Goal: Task Accomplishment & Management: Use online tool/utility

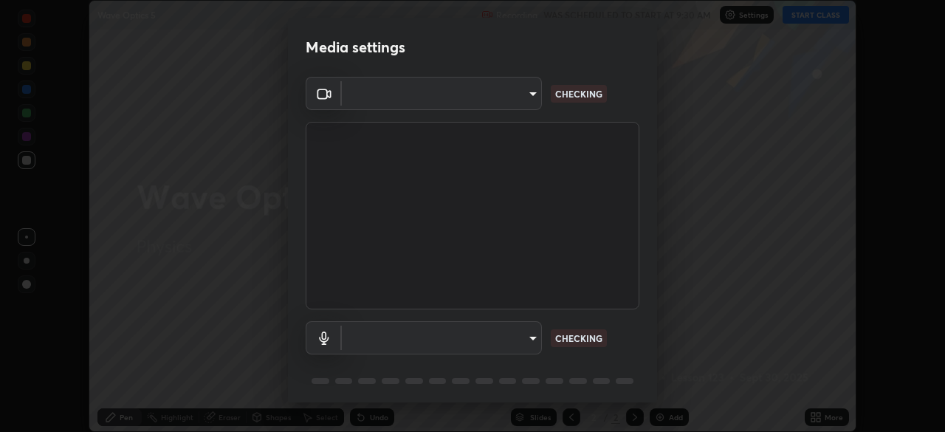
scroll to position [432, 945]
type input "6d46a3bbb121808cbb74c832f71dfccd0f2f4db2e0a8dcefa18edd627fde2ff4"
click at [433, 333] on body "Erase all Wave Optics 5 Recording WAS SCHEDULED TO START AT 9:30 AM Settings ST…" at bounding box center [472, 216] width 945 height 432
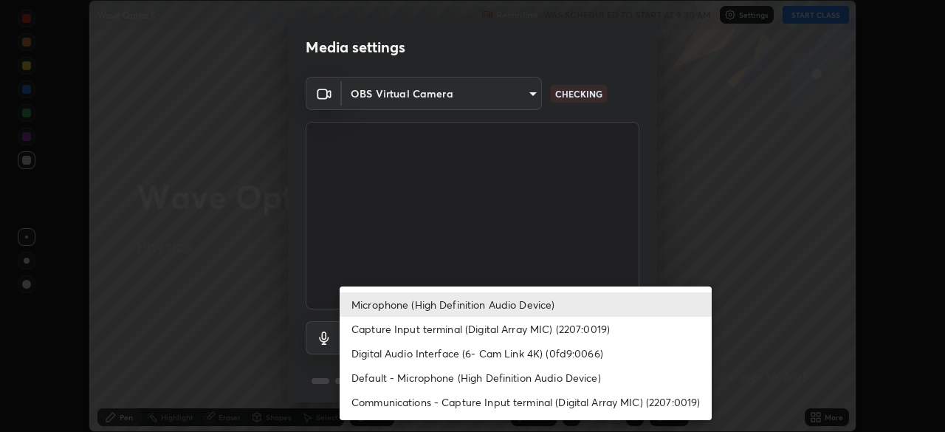
click at [391, 368] on li "Default - Microphone (High Definition Audio Device)" at bounding box center [526, 377] width 372 height 24
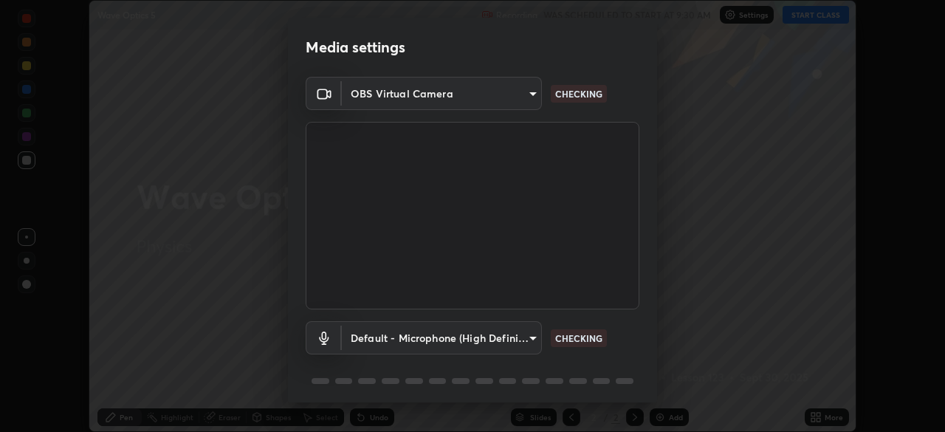
click at [377, 343] on body "Erase all Wave Optics 5 Recording WAS SCHEDULED TO START AT 9:30 AM Settings ST…" at bounding box center [472, 216] width 945 height 432
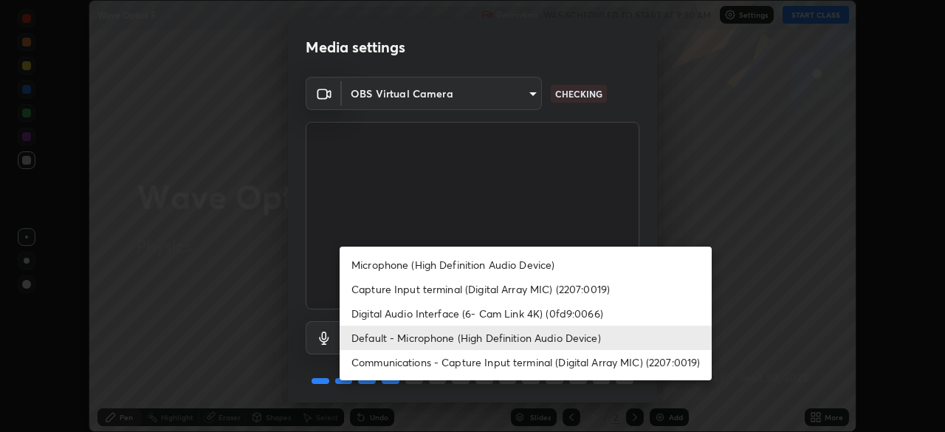
click at [362, 260] on li "Microphone (High Definition Audio Device)" at bounding box center [526, 265] width 372 height 24
type input "542551534069d815422f2d39fde6cbae80a89d9e5025ba2982a8294de1300f8f"
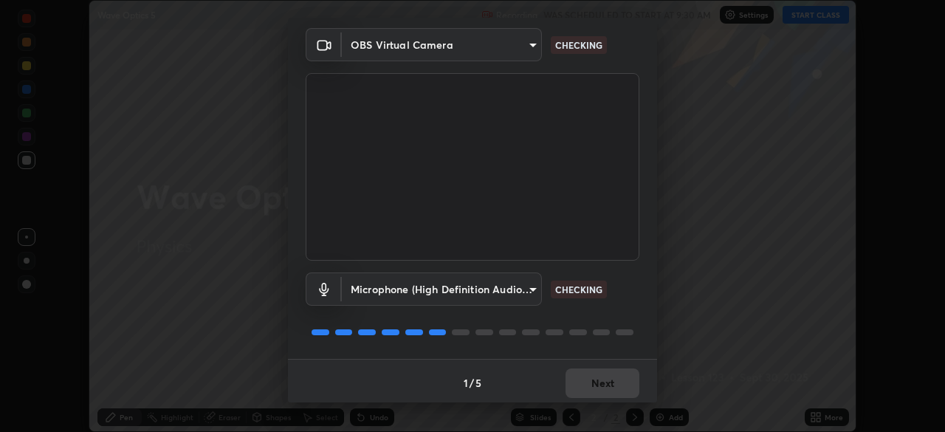
scroll to position [52, 0]
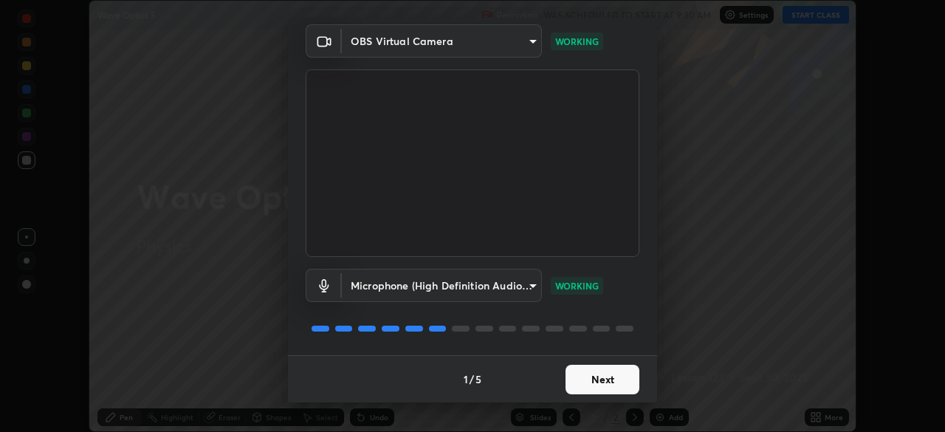
click at [606, 388] on button "Next" at bounding box center [603, 380] width 74 height 30
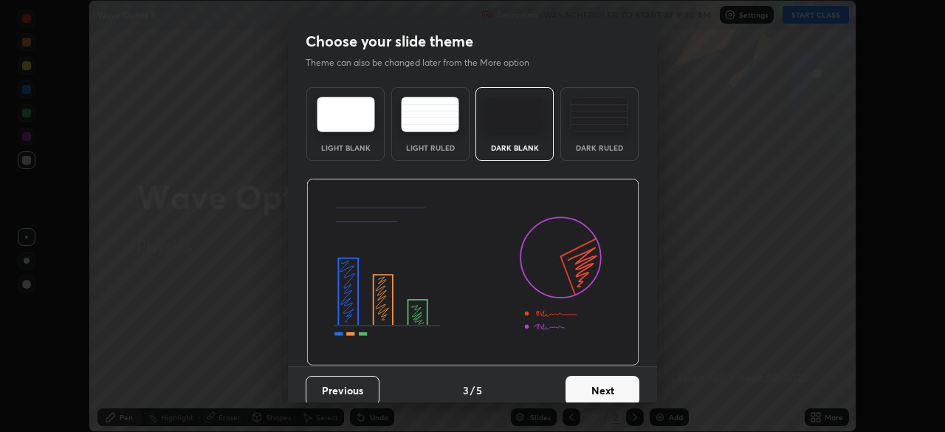
click at [609, 386] on button "Next" at bounding box center [603, 391] width 74 height 30
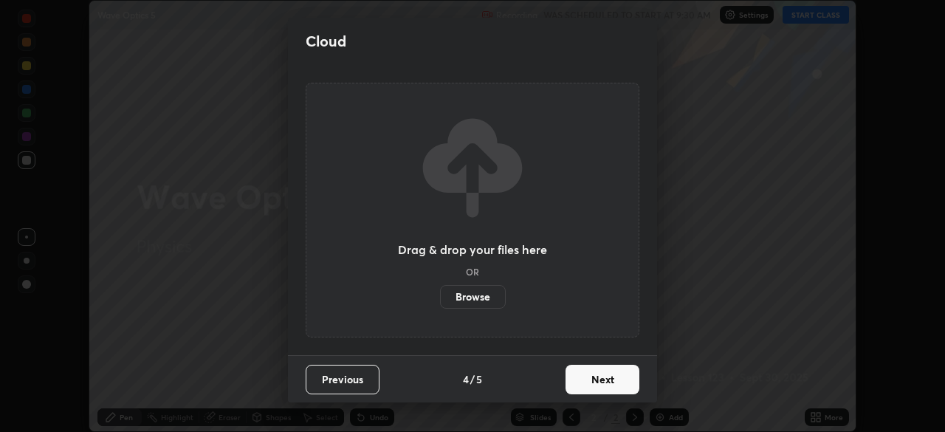
click at [608, 386] on button "Next" at bounding box center [603, 380] width 74 height 30
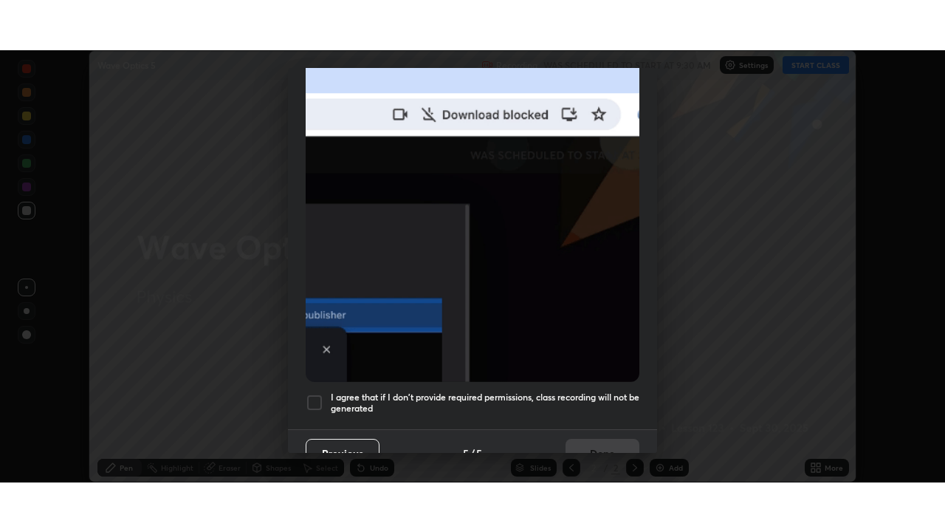
scroll to position [354, 0]
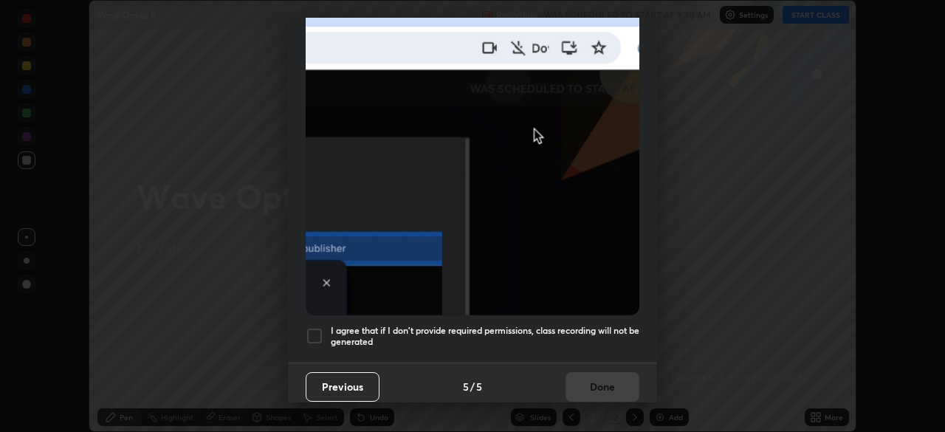
click at [533, 340] on h5 "I agree that if I don't provide required permissions, class recording will not …" at bounding box center [485, 336] width 309 height 23
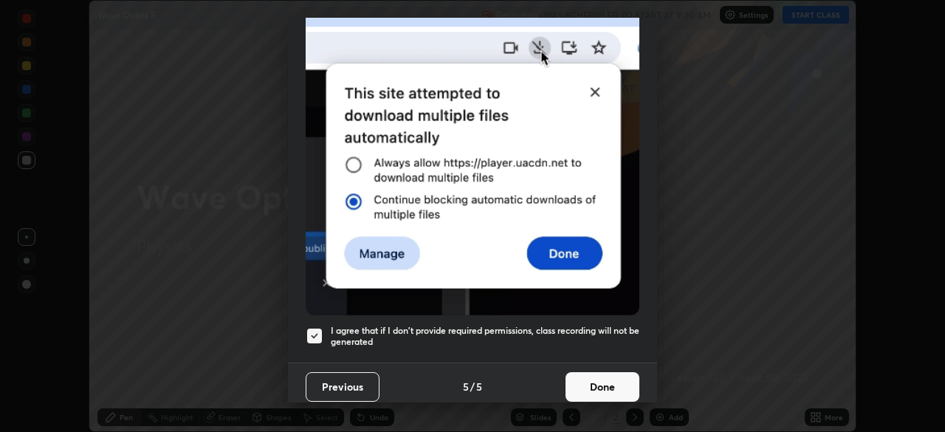
click at [586, 377] on button "Done" at bounding box center [603, 387] width 74 height 30
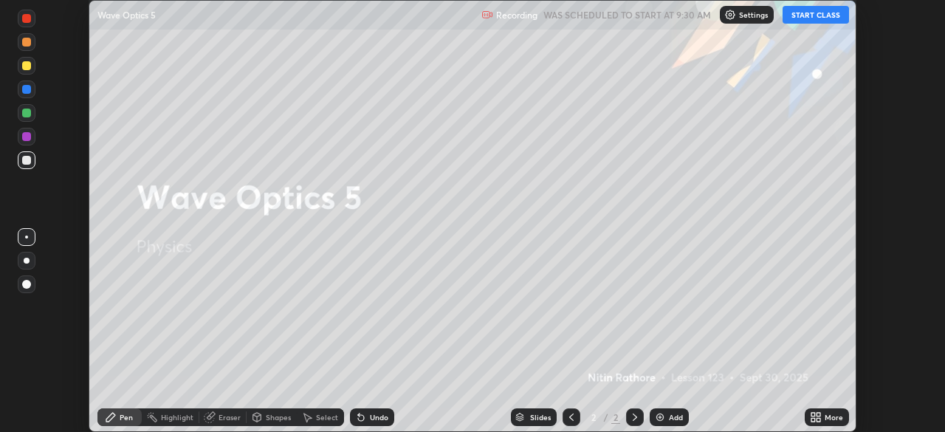
click at [817, 421] on icon at bounding box center [819, 420] width 4 height 4
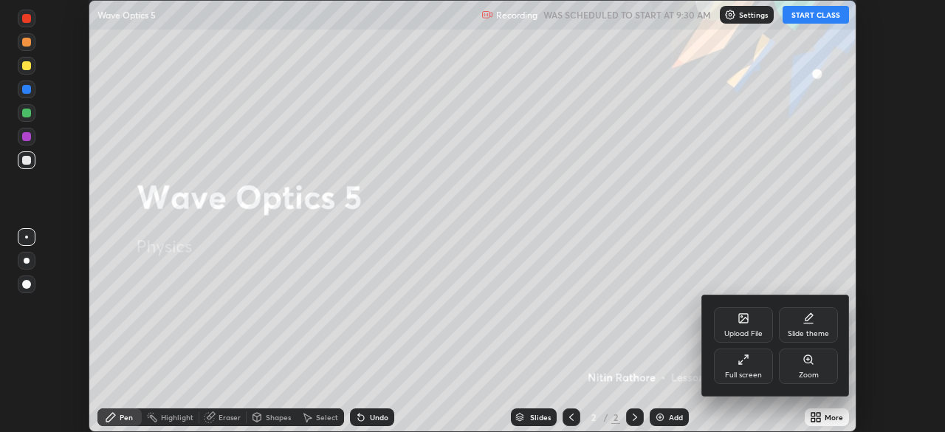
click at [752, 371] on div "Full screen" at bounding box center [743, 374] width 37 height 7
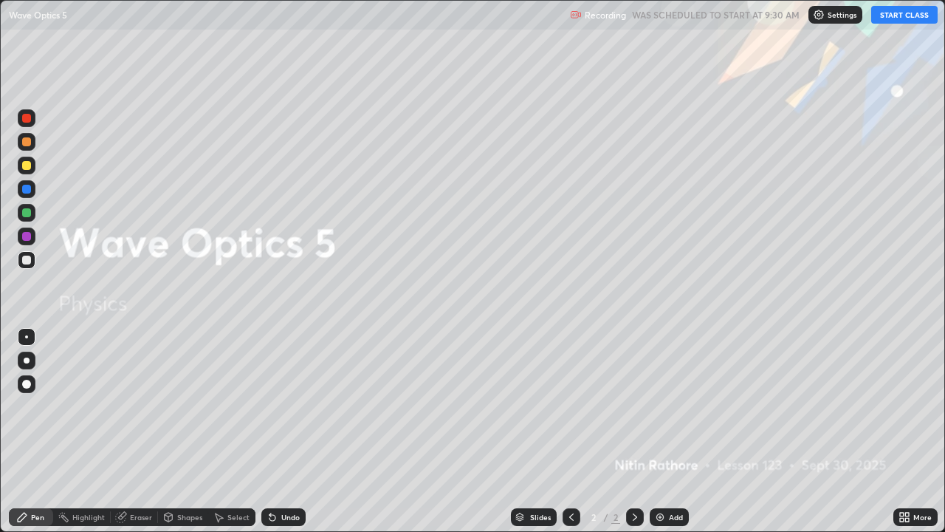
scroll to position [532, 945]
click at [883, 20] on button "START CLASS" at bounding box center [904, 15] width 66 height 18
click at [665, 431] on div "Add" at bounding box center [669, 517] width 39 height 18
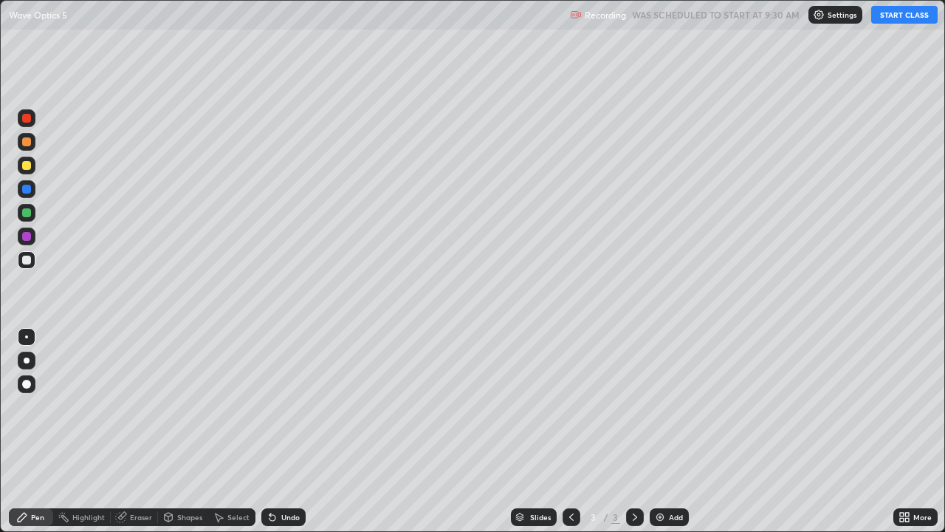
click at [27, 360] on div at bounding box center [27, 360] width 6 height 6
click at [188, 431] on div "Shapes" at bounding box center [183, 517] width 50 height 18
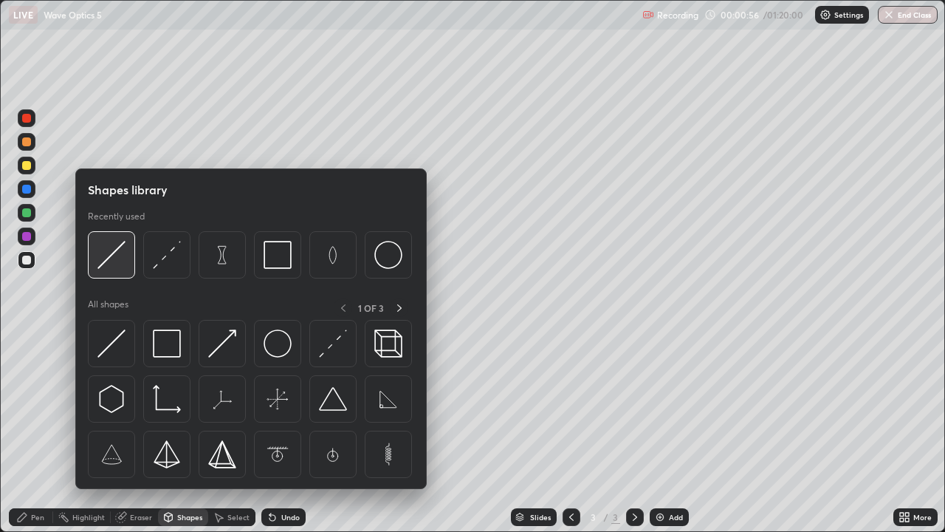
click at [126, 253] on img at bounding box center [111, 255] width 28 height 28
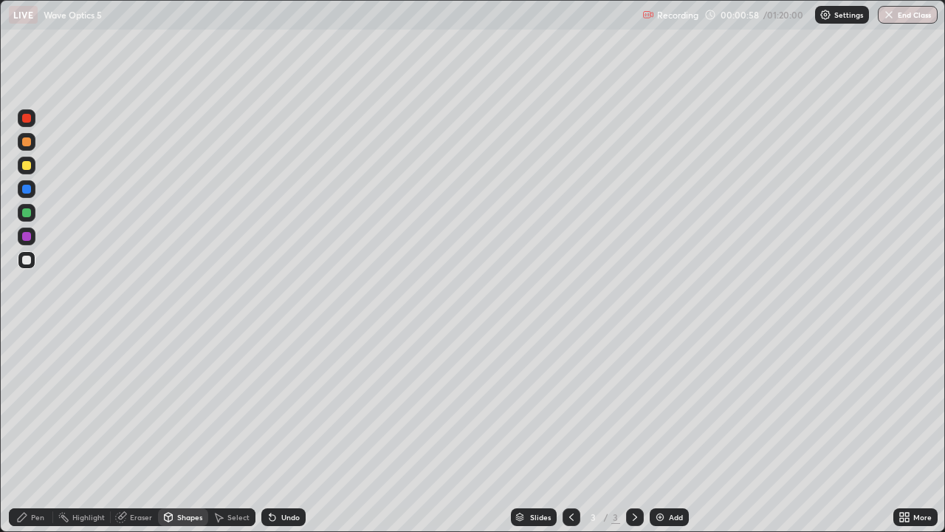
click at [188, 431] on div "Shapes" at bounding box center [189, 516] width 25 height 7
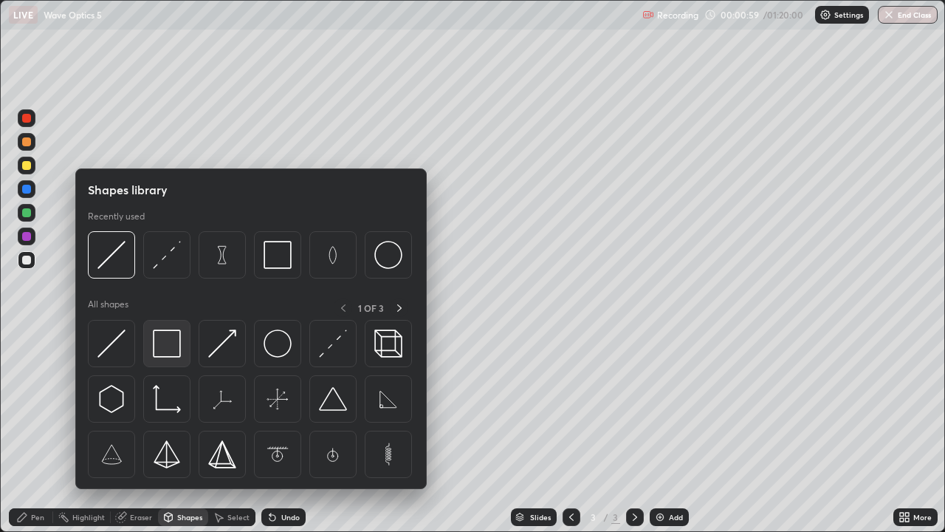
click at [171, 344] on img at bounding box center [167, 343] width 28 height 28
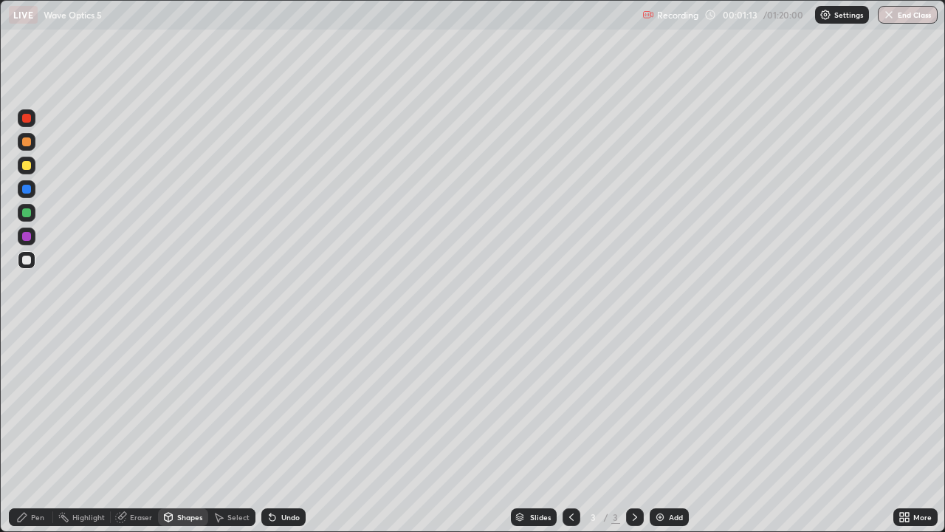
click at [184, 431] on div "Shapes" at bounding box center [189, 516] width 25 height 7
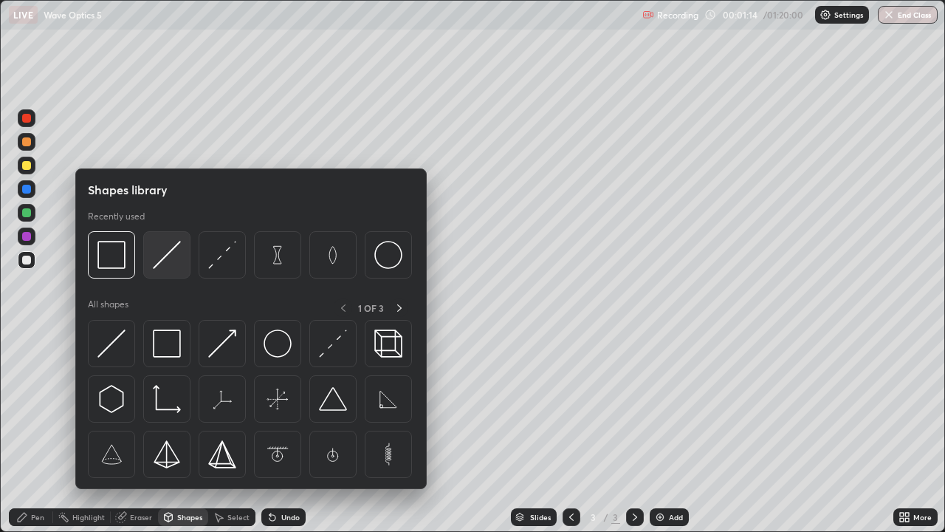
click at [178, 261] on img at bounding box center [167, 255] width 28 height 28
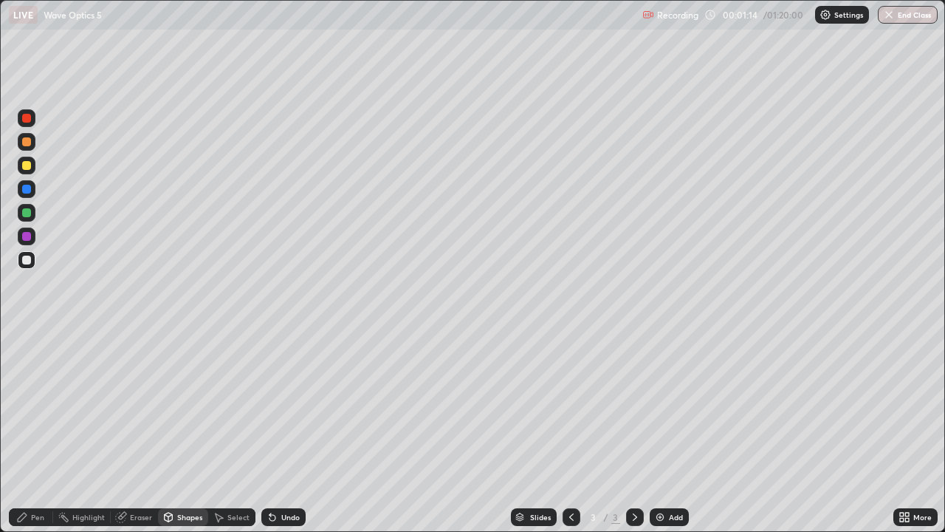
click at [24, 166] on div at bounding box center [26, 165] width 9 height 9
click at [133, 431] on div "Eraser" at bounding box center [141, 516] width 22 height 7
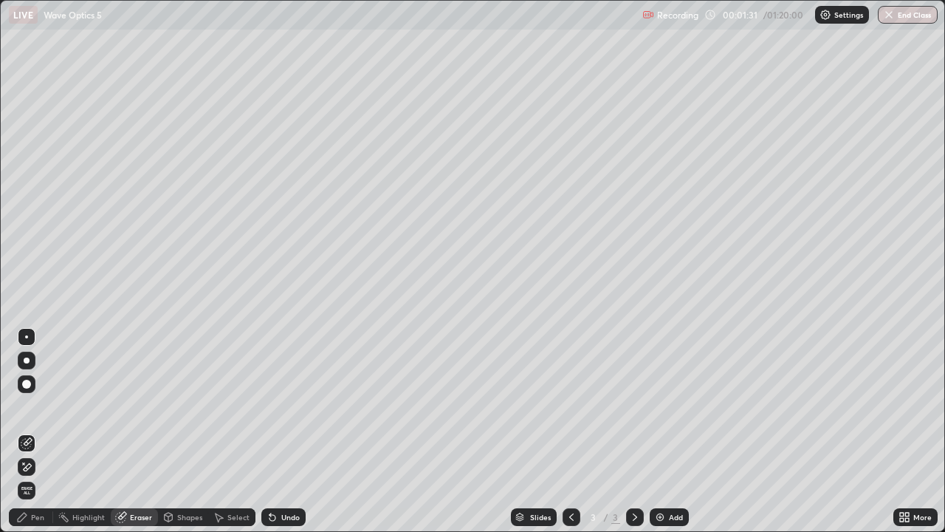
click at [33, 431] on div at bounding box center [27, 467] width 18 height 18
click at [196, 431] on div "Shapes" at bounding box center [189, 516] width 25 height 7
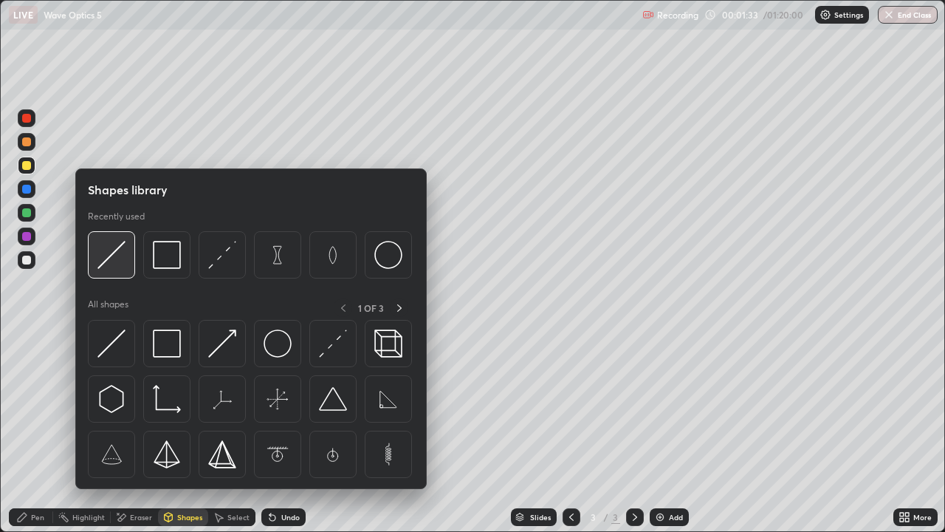
click at [117, 256] on img at bounding box center [111, 255] width 28 height 28
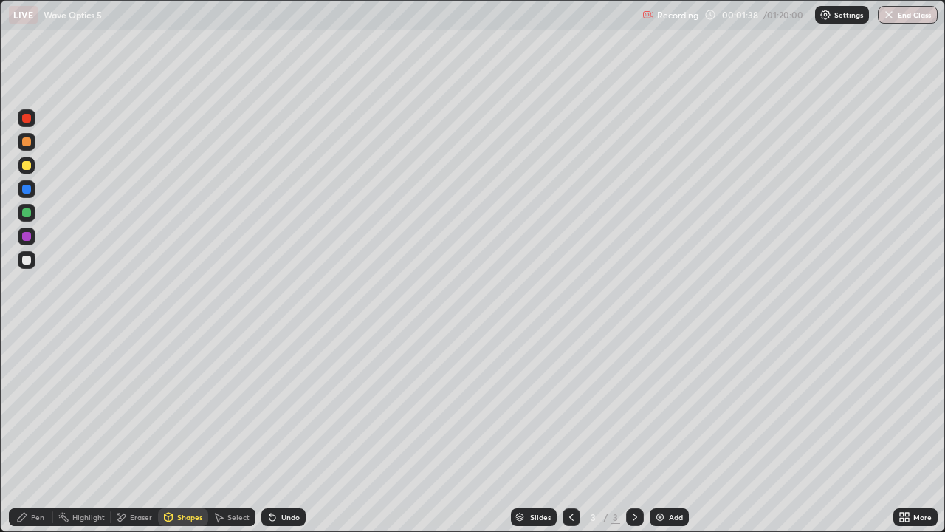
click at [174, 431] on div "Shapes" at bounding box center [183, 517] width 50 height 18
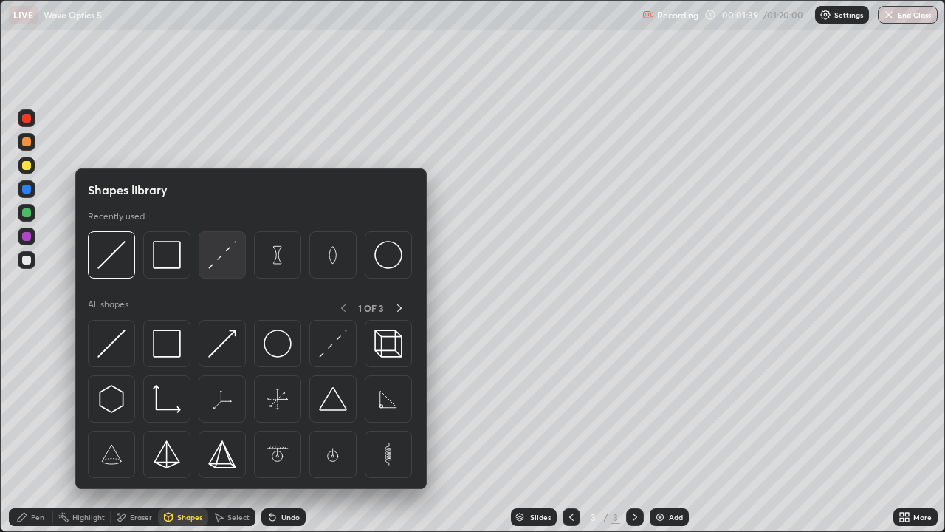
click at [224, 264] on img at bounding box center [222, 255] width 28 height 28
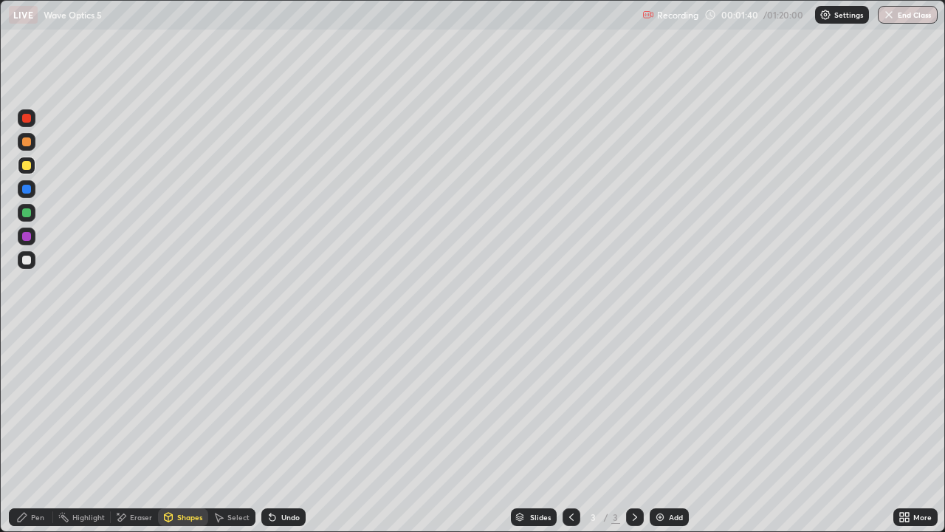
click at [28, 216] on div at bounding box center [26, 212] width 9 height 9
click at [41, 431] on div "Pen" at bounding box center [37, 516] width 13 height 7
click at [27, 166] on div at bounding box center [26, 165] width 9 height 9
click at [234, 431] on div "Select" at bounding box center [238, 516] width 22 height 7
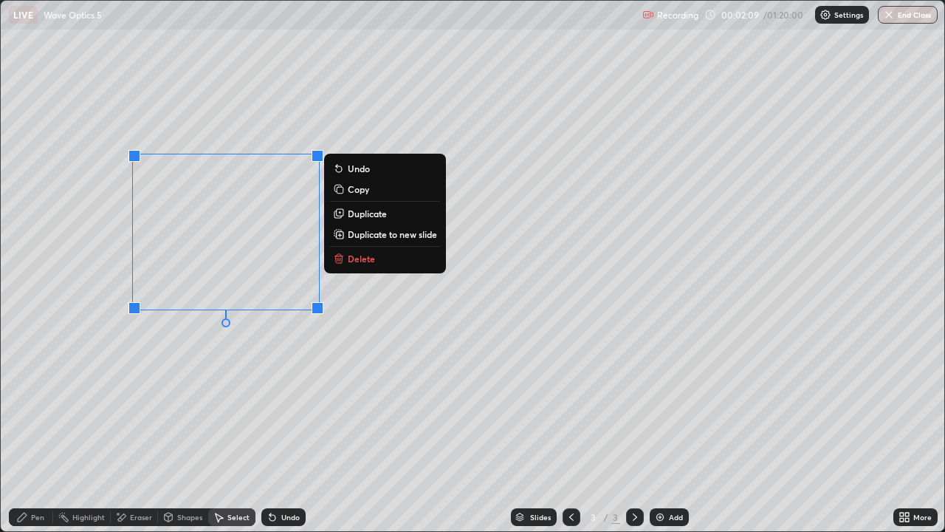
click at [342, 101] on div "0 ° Undo Copy Duplicate Duplicate to new slide Delete" at bounding box center [473, 266] width 944 height 530
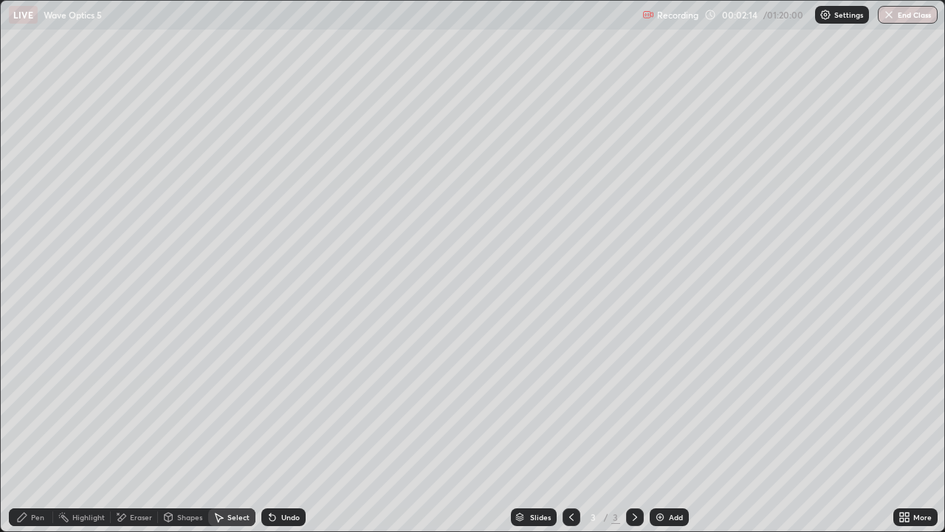
click at [136, 431] on div "Eraser" at bounding box center [141, 516] width 22 height 7
click at [190, 431] on div "Shapes" at bounding box center [189, 516] width 25 height 7
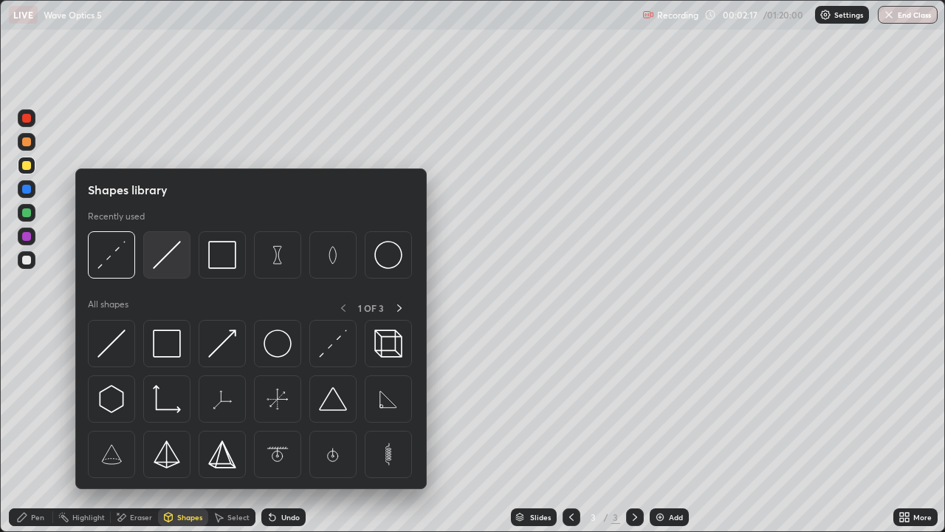
click at [169, 257] on img at bounding box center [167, 255] width 28 height 28
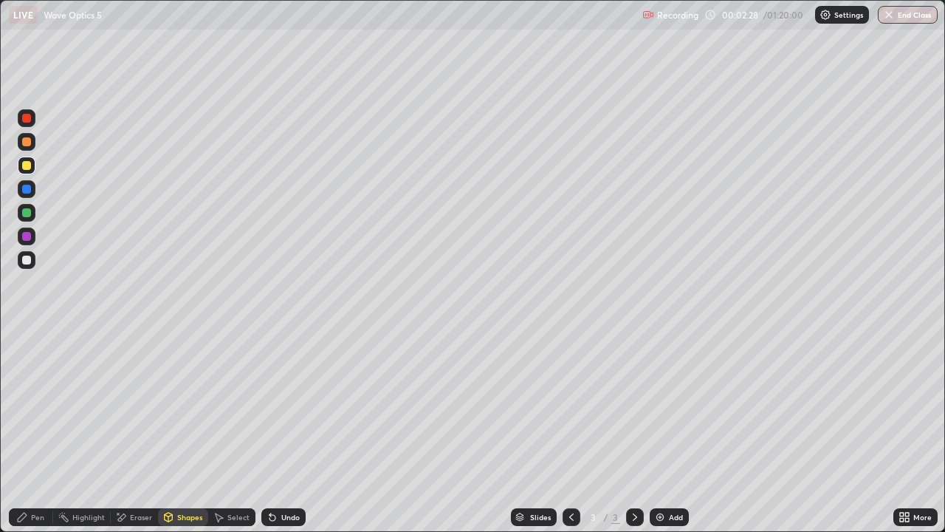
click at [29, 431] on div "Pen" at bounding box center [31, 517] width 44 height 18
click at [25, 258] on div at bounding box center [26, 259] width 9 height 9
click at [25, 144] on div at bounding box center [26, 141] width 9 height 9
click at [185, 431] on div "Shapes" at bounding box center [189, 516] width 25 height 7
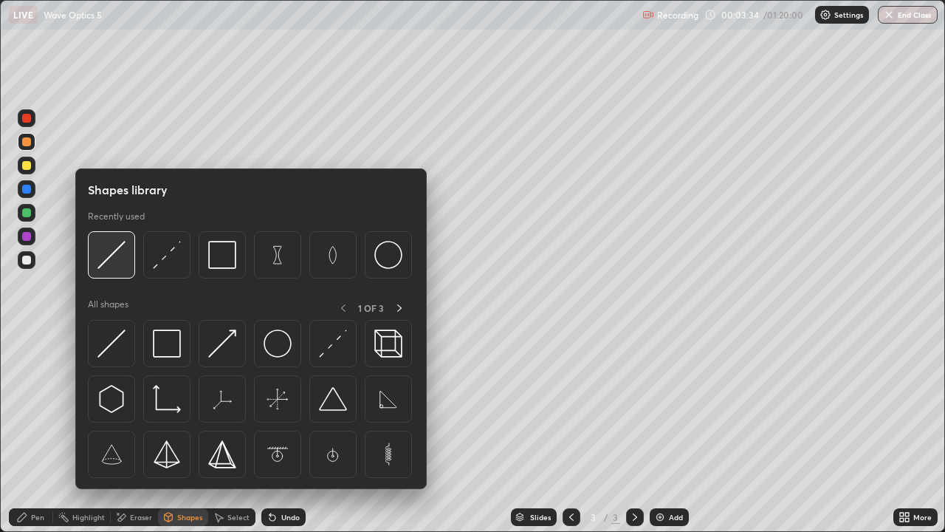
click at [124, 264] on img at bounding box center [111, 255] width 28 height 28
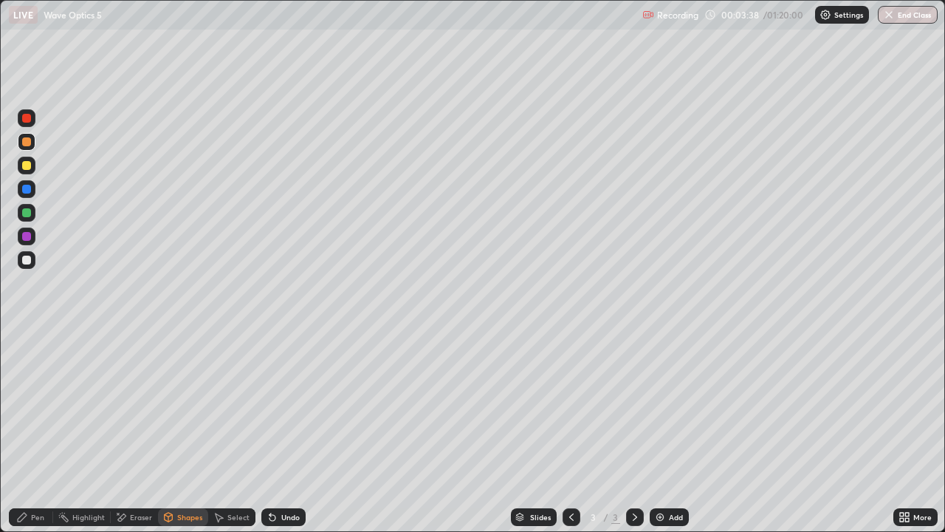
click at [37, 431] on div "Pen" at bounding box center [31, 517] width 44 height 18
click at [24, 264] on div at bounding box center [26, 259] width 9 height 9
click at [189, 431] on div "Shapes" at bounding box center [189, 516] width 25 height 7
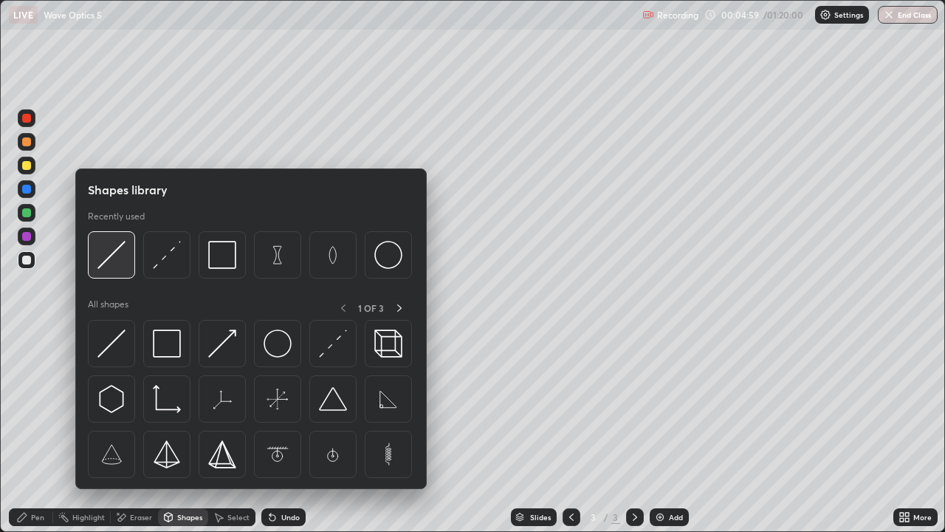
click at [129, 261] on div at bounding box center [111, 254] width 47 height 47
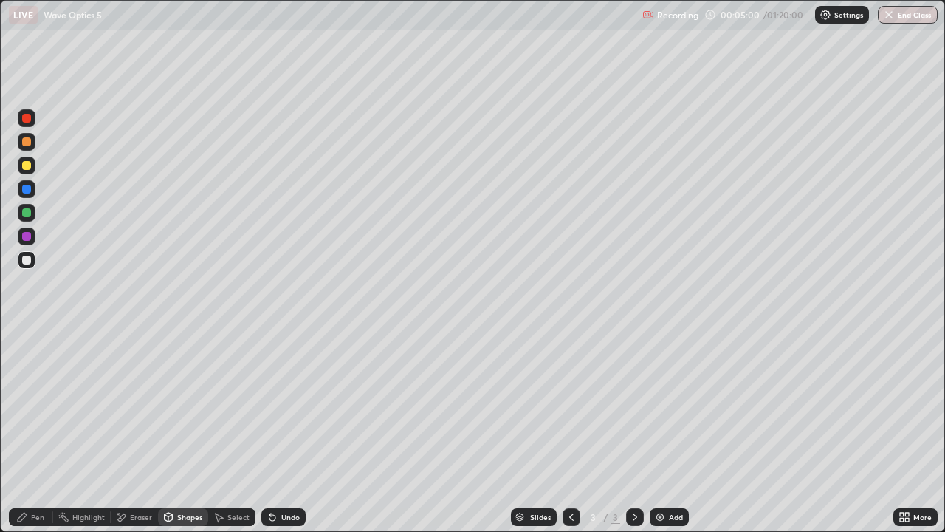
click at [27, 144] on div at bounding box center [26, 141] width 9 height 9
click at [30, 168] on div at bounding box center [26, 165] width 9 height 9
click at [179, 431] on div "Shapes" at bounding box center [189, 516] width 25 height 7
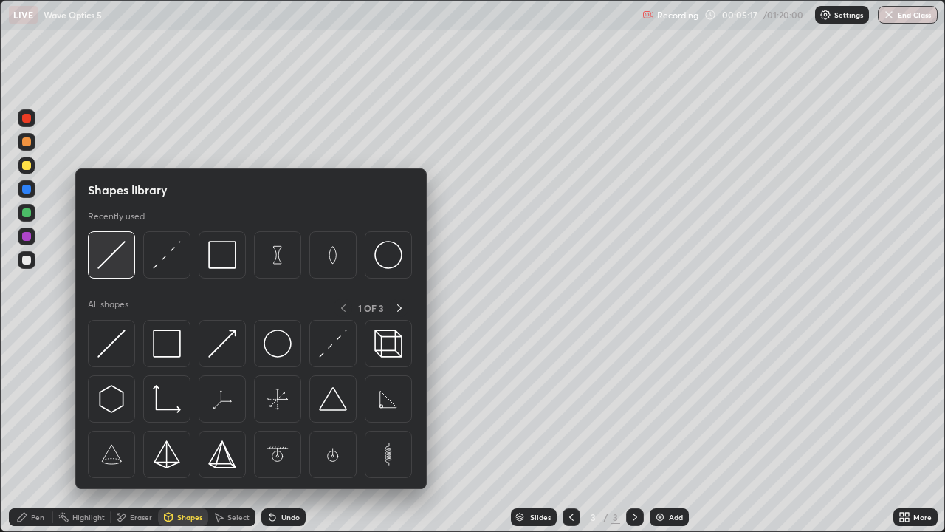
click at [116, 266] on img at bounding box center [111, 255] width 28 height 28
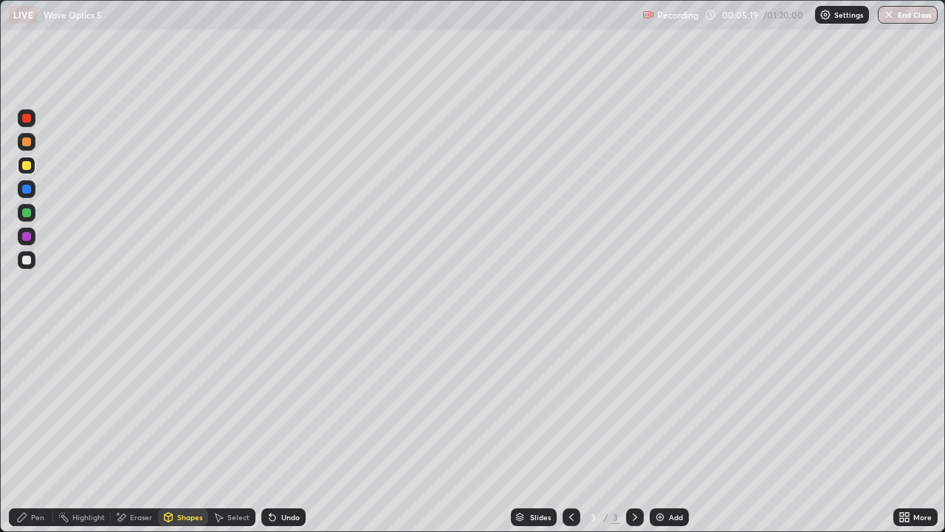
click at [25, 212] on div at bounding box center [26, 212] width 9 height 9
click at [44, 431] on div "Pen" at bounding box center [31, 517] width 44 height 18
click at [24, 144] on div at bounding box center [26, 141] width 9 height 9
click at [24, 192] on div at bounding box center [26, 189] width 9 height 9
click at [30, 262] on div at bounding box center [26, 259] width 9 height 9
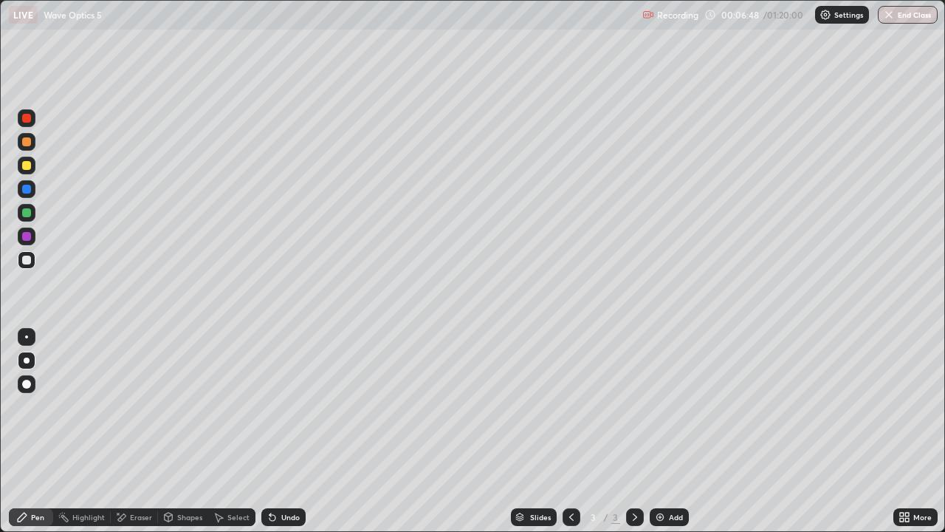
click at [27, 190] on div at bounding box center [26, 189] width 9 height 9
click at [26, 123] on div at bounding box center [27, 118] width 18 height 18
click at [18, 380] on div at bounding box center [27, 384] width 18 height 18
click at [0, 385] on div "Setting up your live class" at bounding box center [472, 266] width 945 height 532
click at [29, 268] on div at bounding box center [27, 260] width 18 height 18
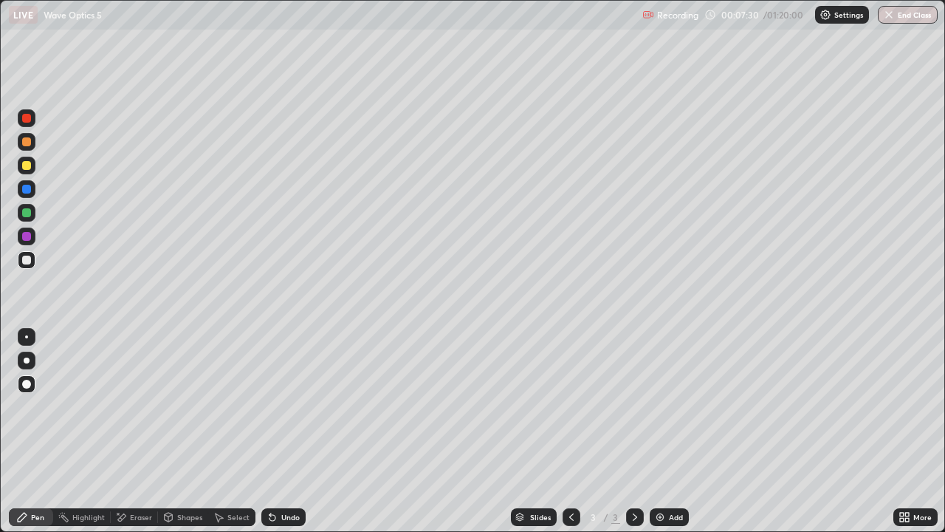
click at [35, 361] on div at bounding box center [27, 360] width 18 height 18
click at [189, 431] on div "Shapes" at bounding box center [189, 516] width 25 height 7
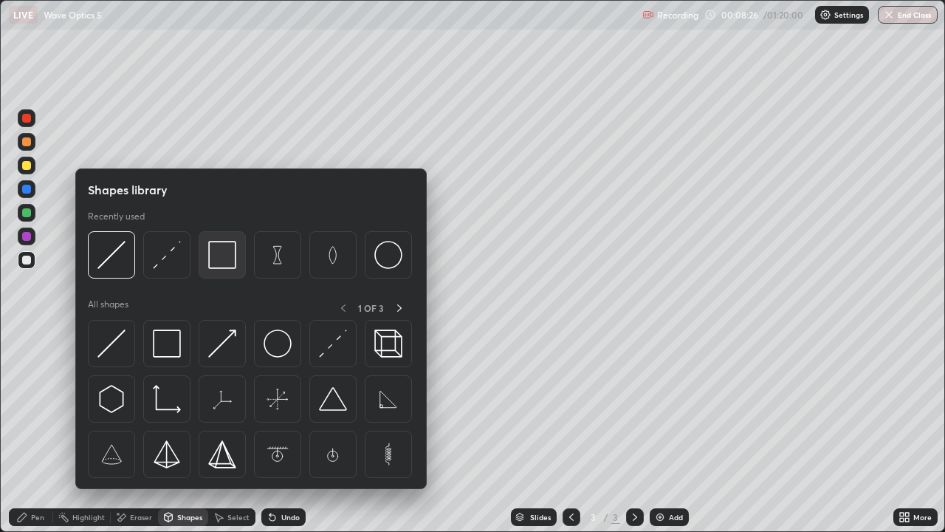
click at [232, 261] on img at bounding box center [222, 255] width 28 height 28
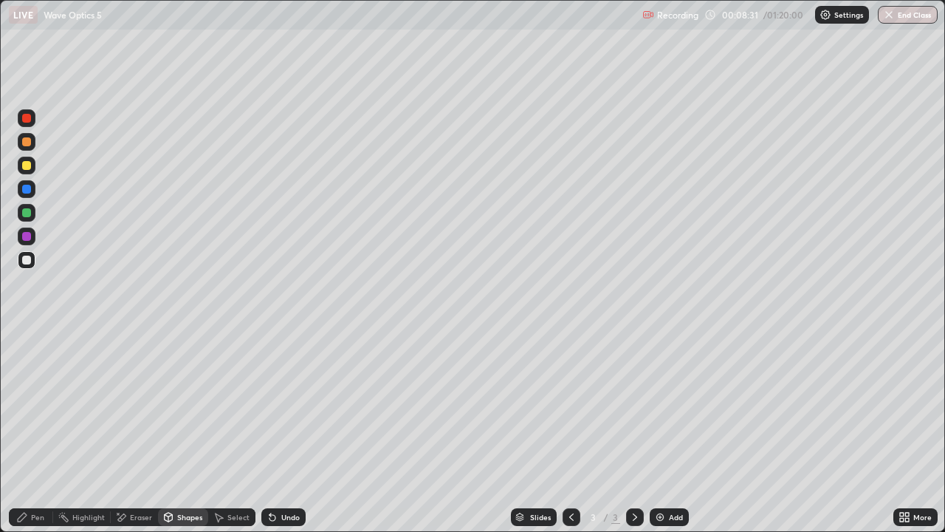
click at [38, 431] on div "Pen" at bounding box center [31, 517] width 44 height 18
click at [669, 431] on div "Add" at bounding box center [676, 516] width 14 height 7
click at [178, 431] on div "Shapes" at bounding box center [189, 516] width 25 height 7
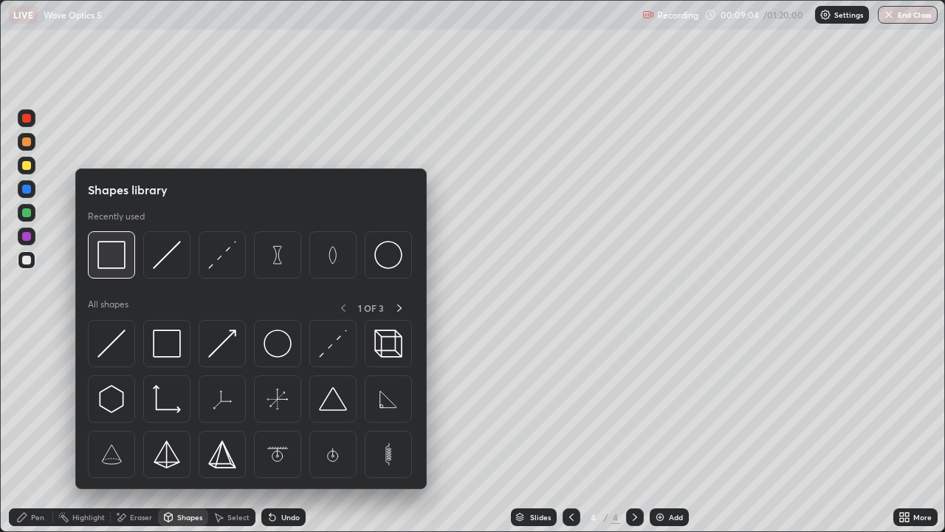
click at [111, 252] on img at bounding box center [111, 255] width 28 height 28
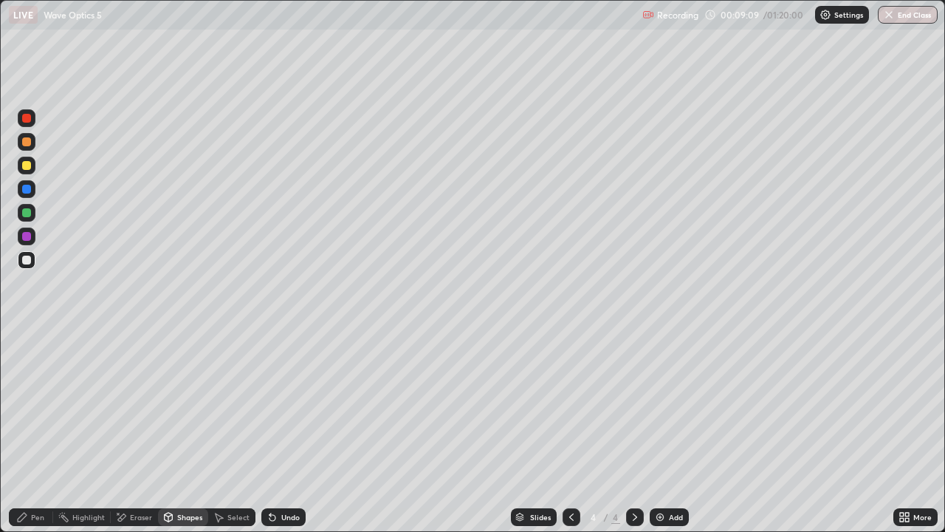
click at [37, 431] on div "Pen" at bounding box center [37, 516] width 13 height 7
click at [171, 431] on icon at bounding box center [169, 516] width 8 height 9
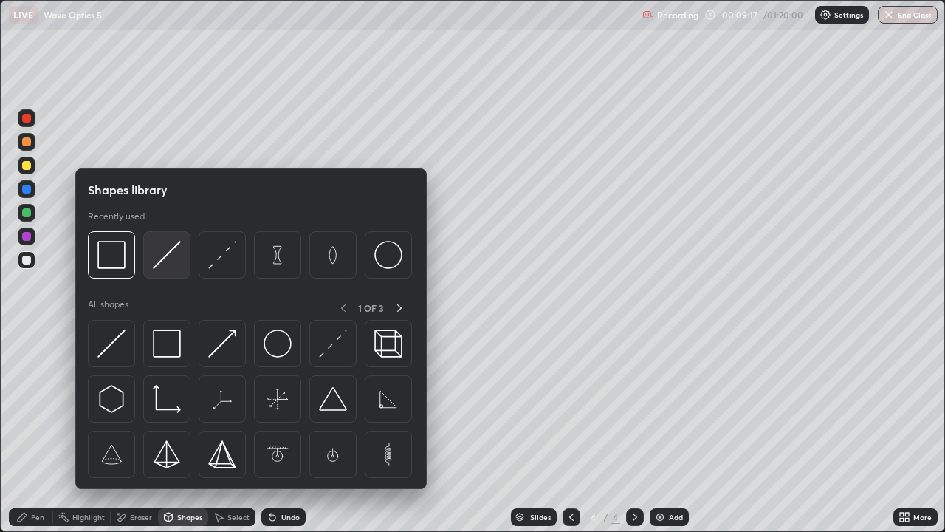
click at [169, 253] on img at bounding box center [167, 255] width 28 height 28
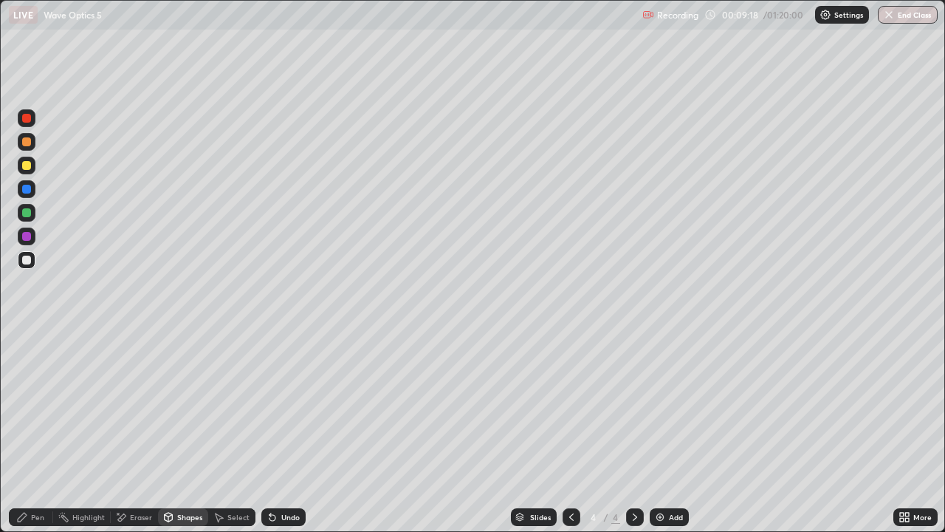
click at [26, 171] on div at bounding box center [27, 166] width 18 height 18
click at [287, 431] on div "Undo" at bounding box center [283, 517] width 44 height 18
click at [169, 431] on div "Shapes" at bounding box center [183, 517] width 50 height 18
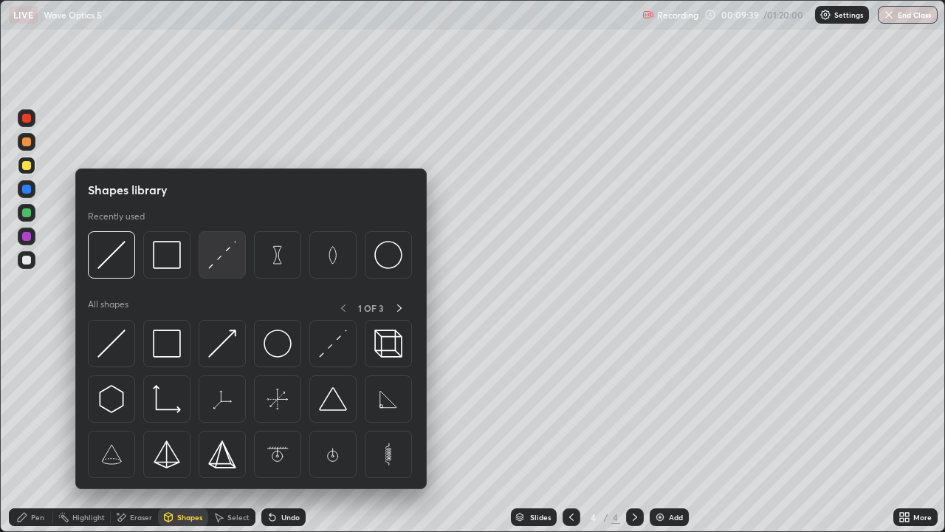
click at [230, 259] on img at bounding box center [222, 255] width 28 height 28
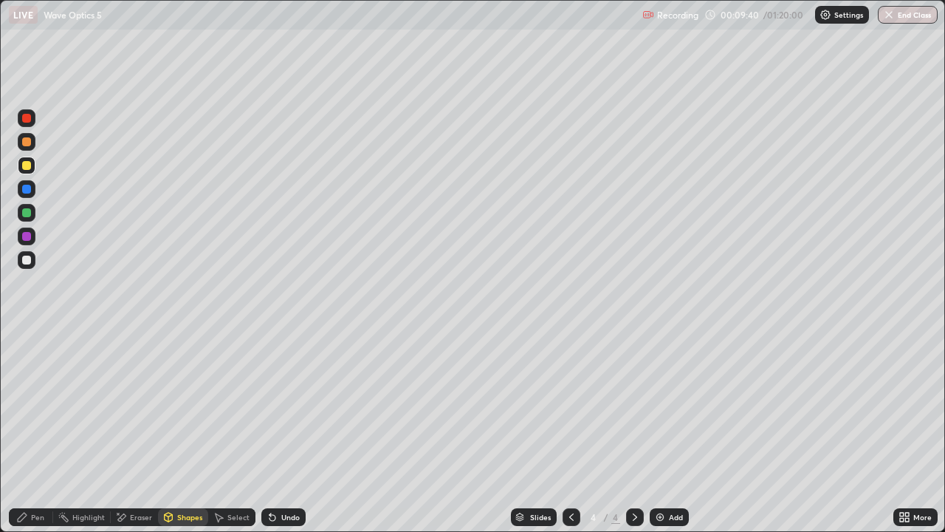
click at [27, 213] on div at bounding box center [26, 212] width 9 height 9
click at [167, 431] on icon at bounding box center [169, 516] width 8 height 2
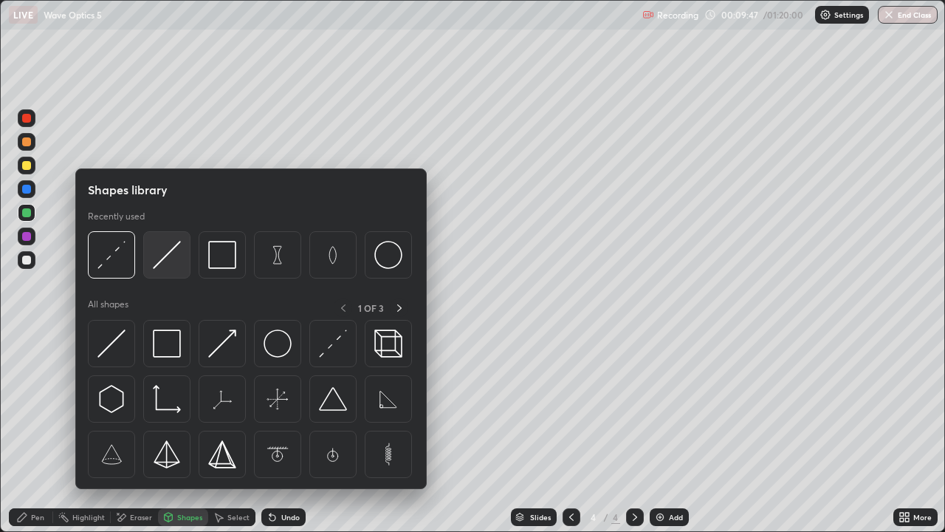
click at [166, 260] on img at bounding box center [167, 255] width 28 height 28
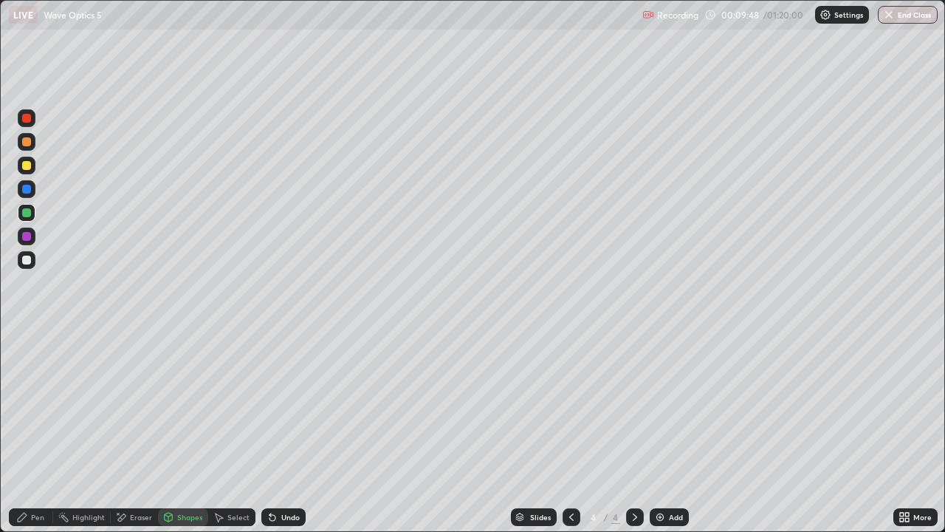
click at [29, 142] on div at bounding box center [26, 141] width 9 height 9
click at [34, 431] on div "Pen" at bounding box center [31, 517] width 44 height 18
click at [27, 267] on div at bounding box center [27, 260] width 18 height 18
click at [289, 431] on div "Undo" at bounding box center [290, 516] width 18 height 7
click at [190, 431] on div "Shapes" at bounding box center [189, 516] width 25 height 7
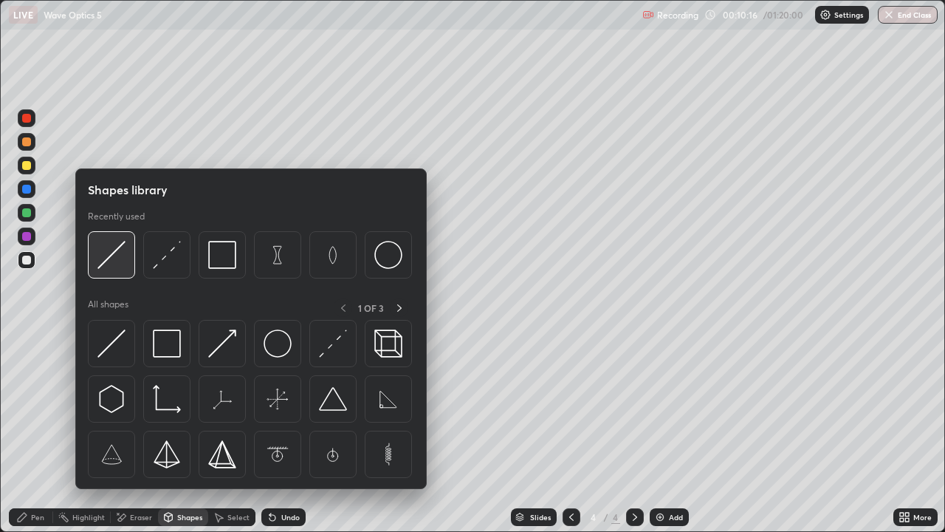
click at [114, 256] on img at bounding box center [111, 255] width 28 height 28
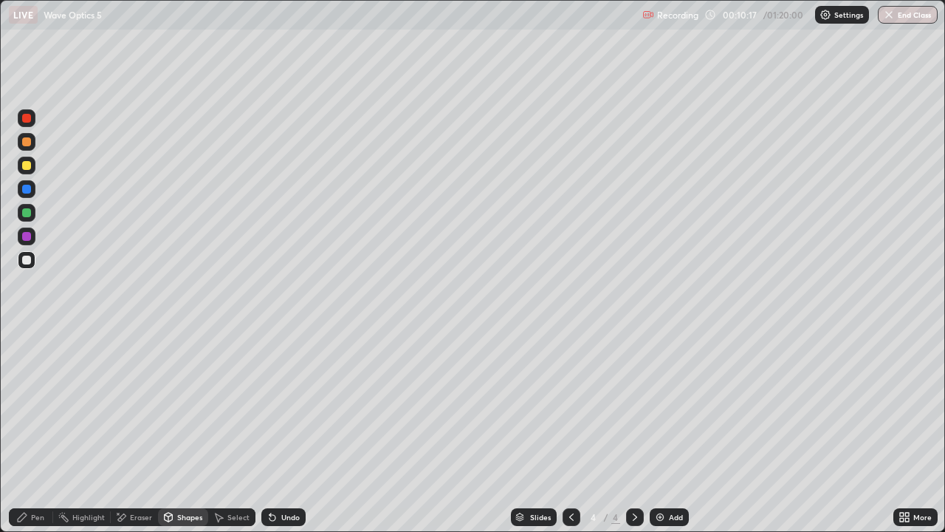
click at [27, 169] on div at bounding box center [26, 165] width 9 height 9
click at [28, 431] on div "Pen" at bounding box center [31, 517] width 44 height 18
click at [26, 144] on div at bounding box center [26, 141] width 9 height 9
click at [193, 431] on div "Shapes" at bounding box center [189, 516] width 25 height 7
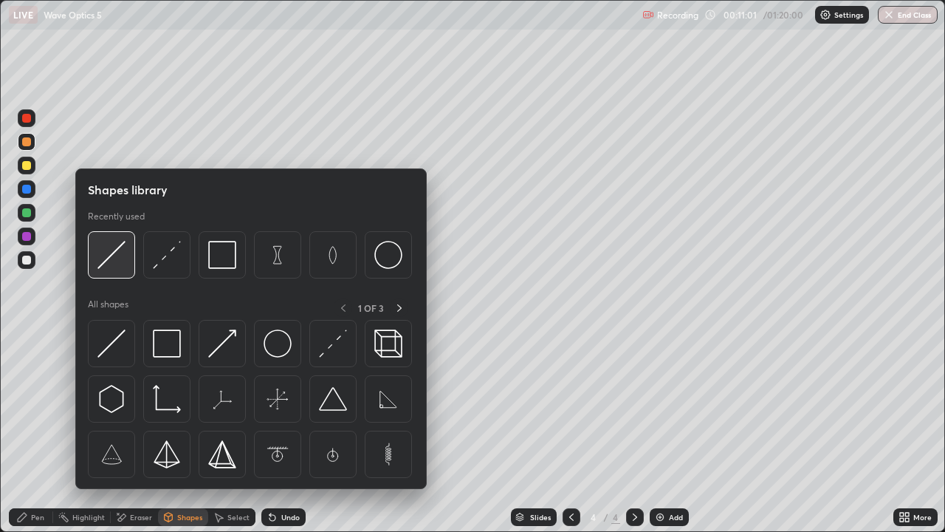
click at [112, 258] on img at bounding box center [111, 255] width 28 height 28
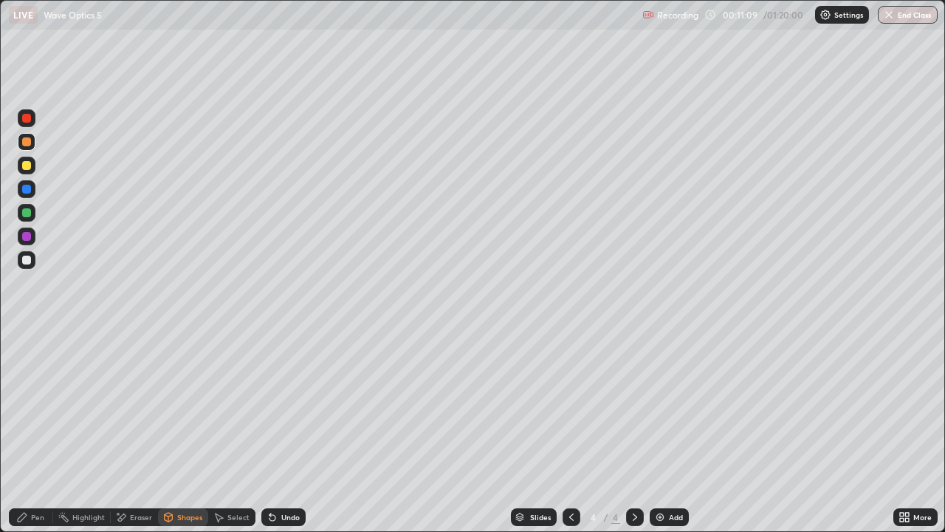
click at [24, 431] on icon at bounding box center [22, 517] width 12 height 12
click at [27, 215] on div at bounding box center [26, 212] width 9 height 9
click at [27, 265] on div at bounding box center [27, 260] width 18 height 18
click at [283, 431] on div "Undo" at bounding box center [283, 517] width 44 height 18
click at [185, 431] on div "Shapes" at bounding box center [189, 516] width 25 height 7
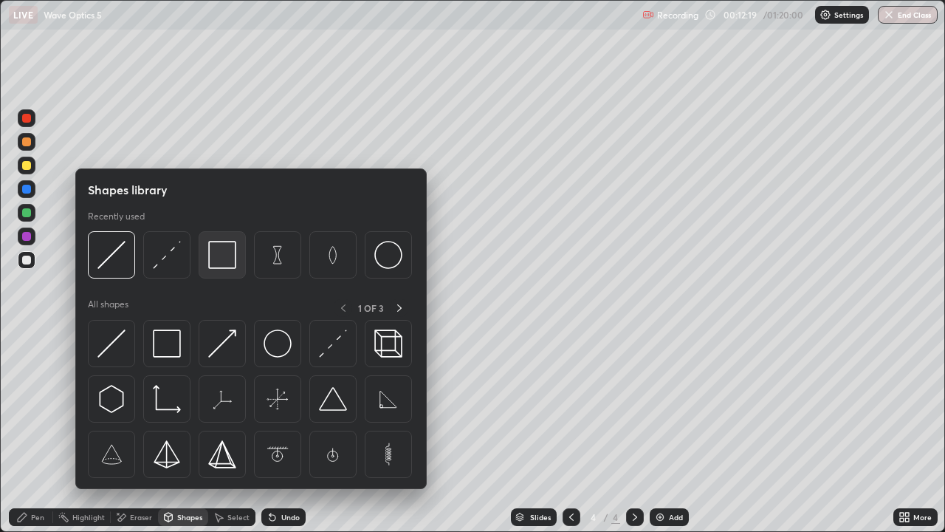
click at [219, 255] on img at bounding box center [222, 255] width 28 height 28
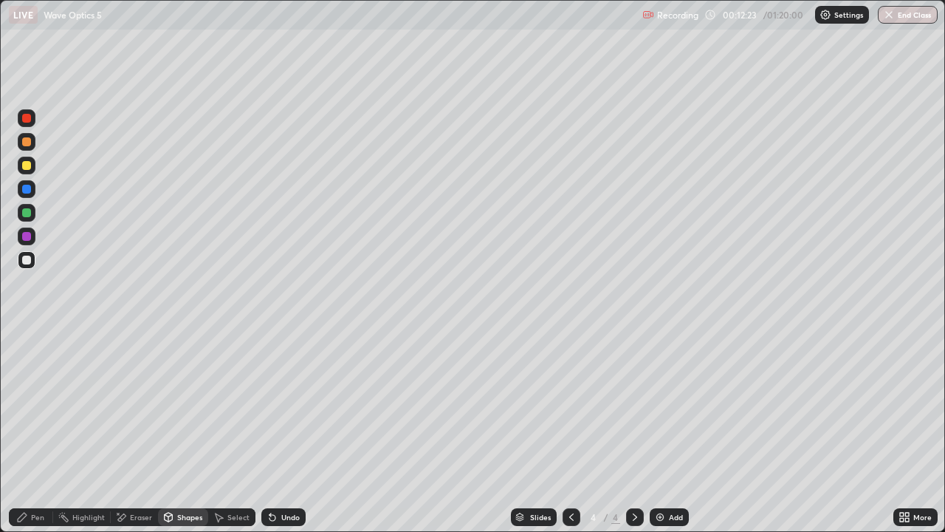
click at [35, 431] on div "Pen" at bounding box center [37, 516] width 13 height 7
click at [570, 431] on icon at bounding box center [572, 517] width 12 height 12
click at [633, 431] on icon at bounding box center [635, 517] width 12 height 12
click at [569, 431] on icon at bounding box center [572, 517] width 12 height 12
click at [633, 431] on icon at bounding box center [635, 517] width 12 height 12
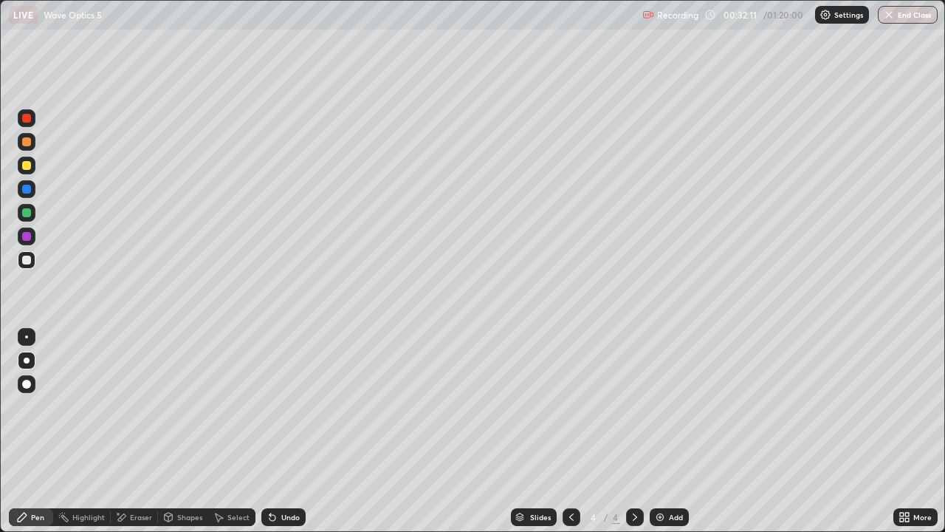
click at [669, 431] on div "Add" at bounding box center [676, 516] width 14 height 7
click at [188, 431] on div "Shapes" at bounding box center [189, 516] width 25 height 7
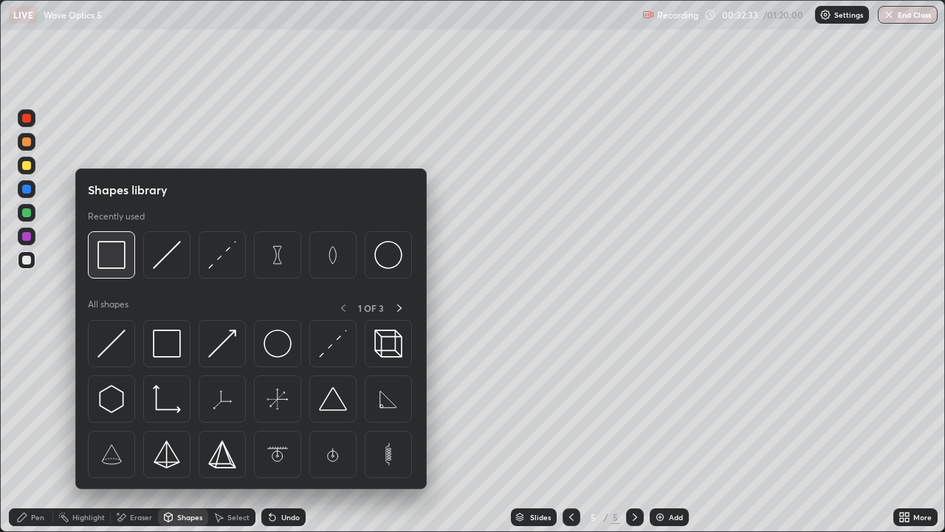
click at [124, 255] on img at bounding box center [111, 255] width 28 height 28
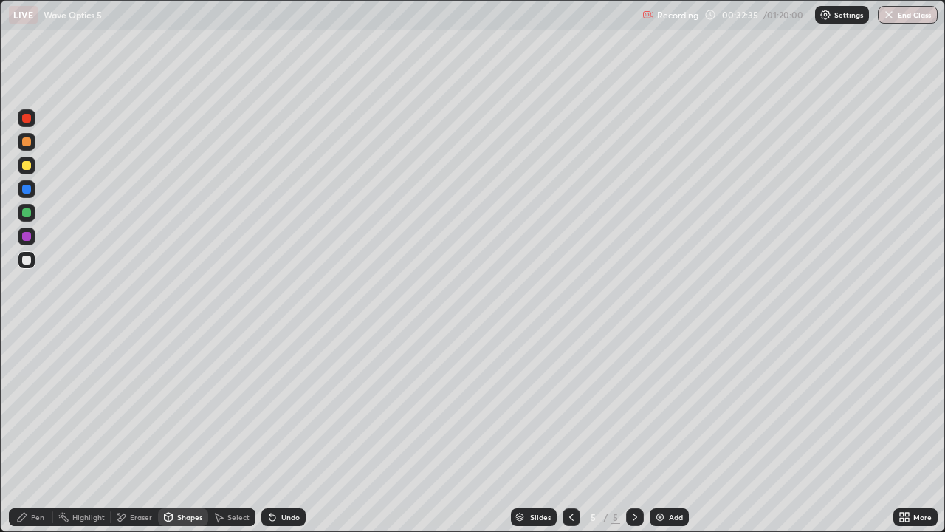
click at [26, 431] on icon at bounding box center [22, 517] width 12 height 12
click at [193, 431] on div "Shapes" at bounding box center [189, 516] width 25 height 7
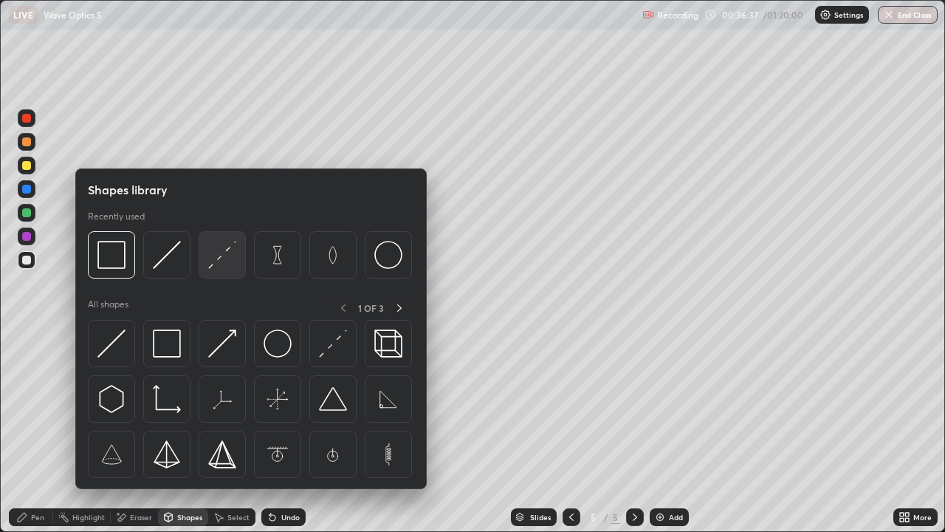
click at [224, 261] on img at bounding box center [222, 255] width 28 height 28
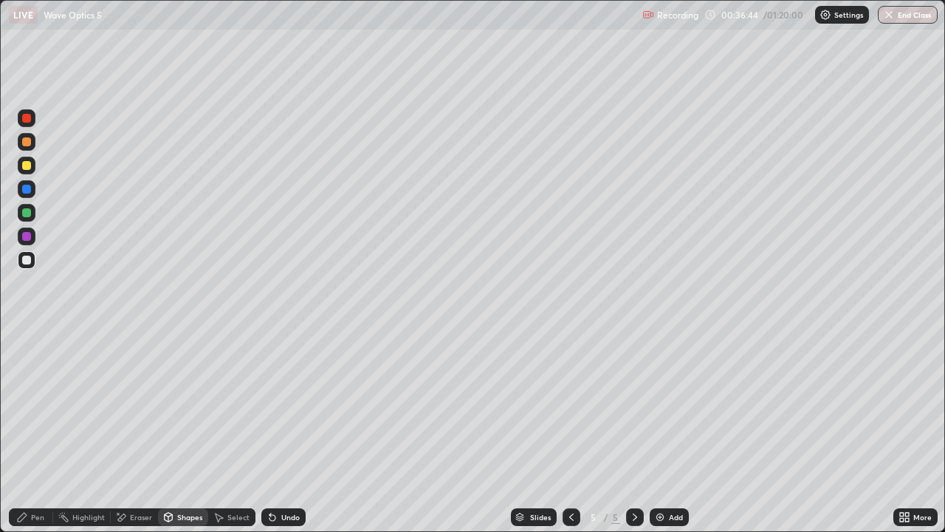
click at [27, 166] on div at bounding box center [26, 165] width 9 height 9
click at [32, 431] on div "Pen" at bounding box center [37, 516] width 13 height 7
click at [177, 431] on div "Shapes" at bounding box center [183, 517] width 50 height 18
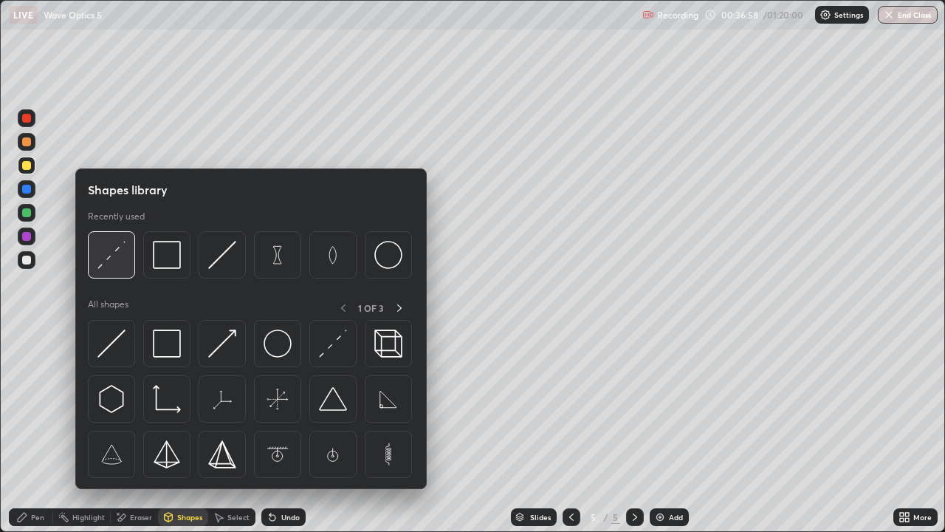
click at [120, 251] on img at bounding box center [111, 255] width 28 height 28
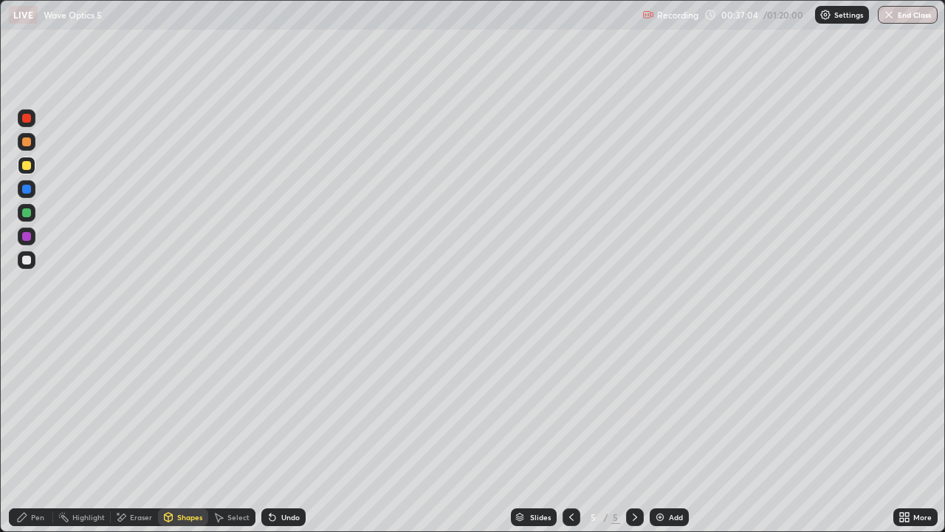
click at [31, 431] on div "Pen" at bounding box center [37, 516] width 13 height 7
click at [27, 263] on div at bounding box center [26, 259] width 9 height 9
click at [27, 168] on div at bounding box center [26, 165] width 9 height 9
click at [23, 259] on div at bounding box center [26, 259] width 9 height 9
click at [32, 220] on div at bounding box center [27, 213] width 18 height 18
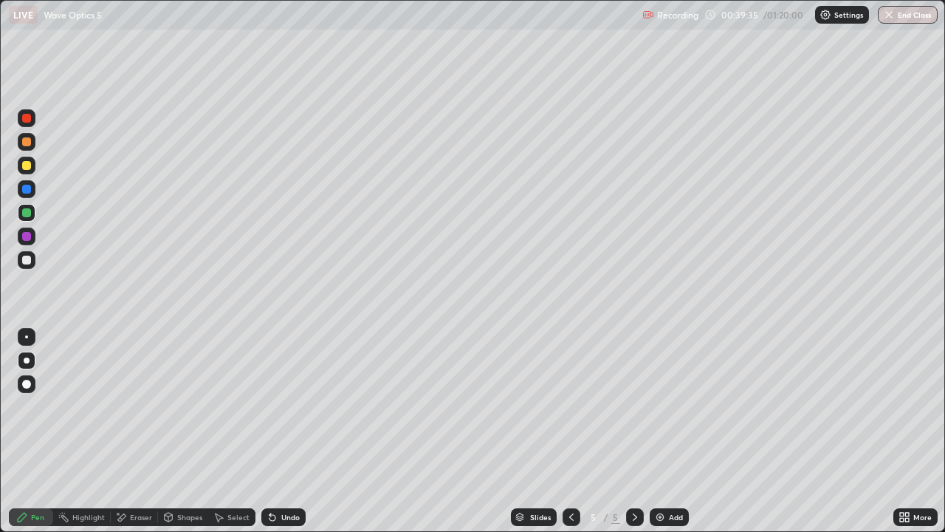
click at [27, 261] on div at bounding box center [26, 259] width 9 height 9
click at [185, 431] on div "Shapes" at bounding box center [189, 516] width 25 height 7
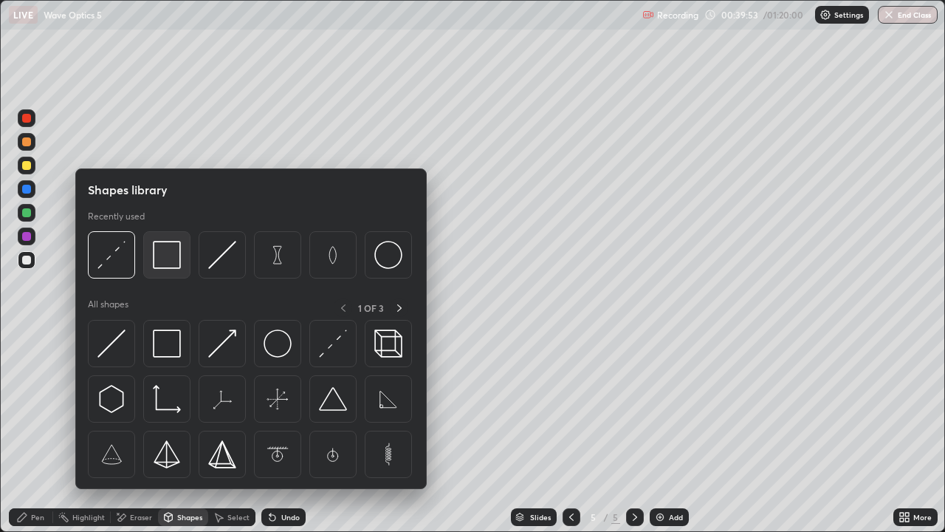
click at [168, 262] on img at bounding box center [167, 255] width 28 height 28
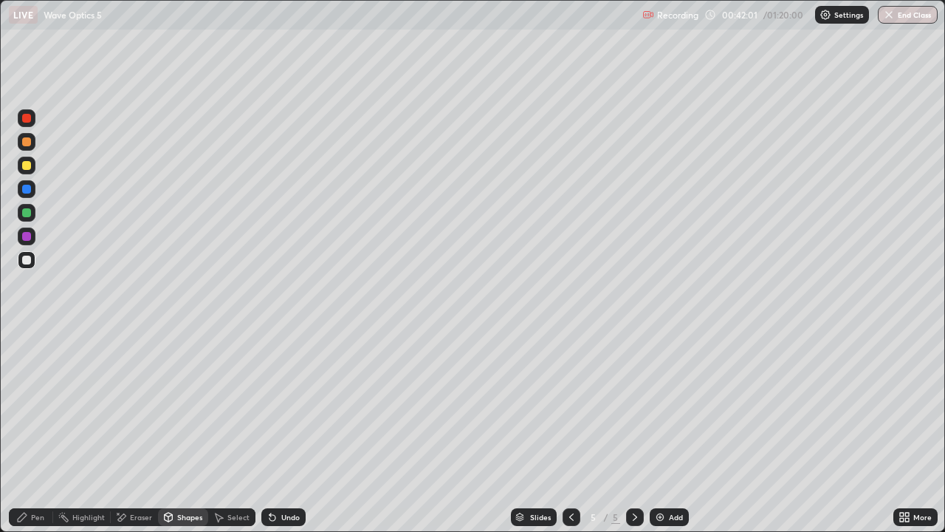
click at [679, 431] on div "Add" at bounding box center [676, 516] width 14 height 7
click at [48, 431] on div "Pen" at bounding box center [31, 517] width 44 height 18
click at [183, 431] on div "Shapes" at bounding box center [189, 516] width 25 height 7
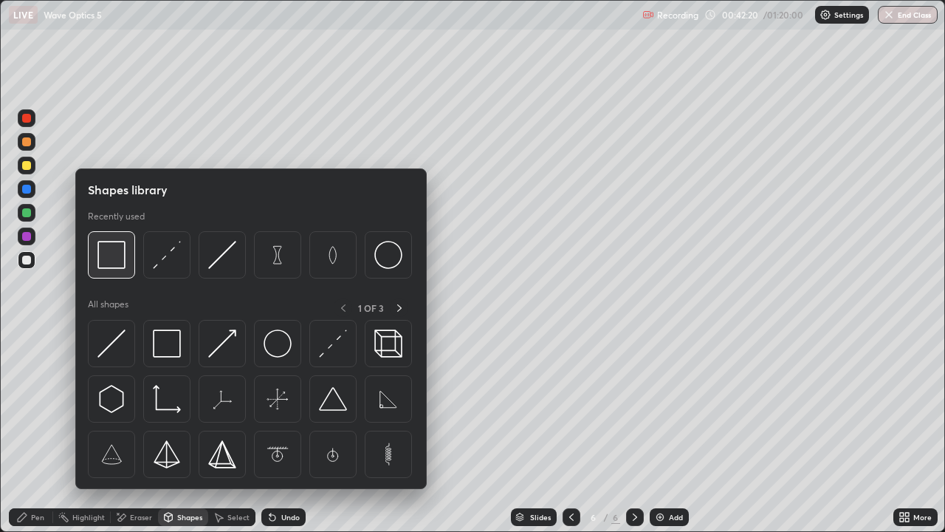
click at [117, 255] on img at bounding box center [111, 255] width 28 height 28
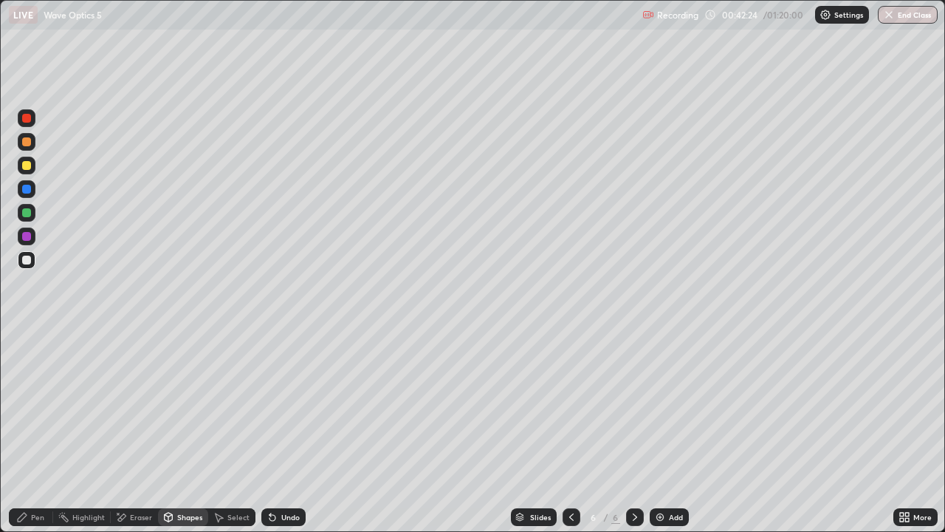
click at [39, 431] on div "Pen" at bounding box center [31, 517] width 44 height 18
click at [179, 431] on div "Shapes" at bounding box center [189, 516] width 25 height 7
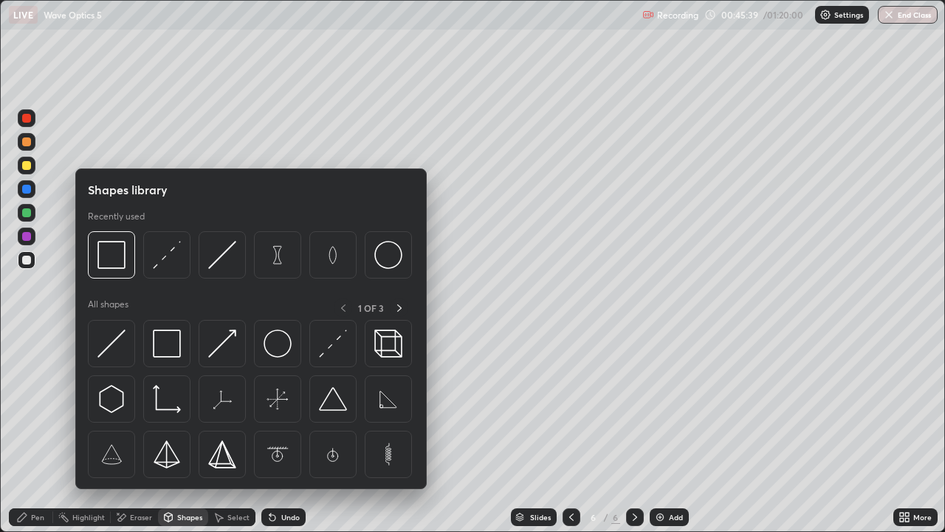
click at [38, 431] on div "Pen" at bounding box center [37, 516] width 13 height 7
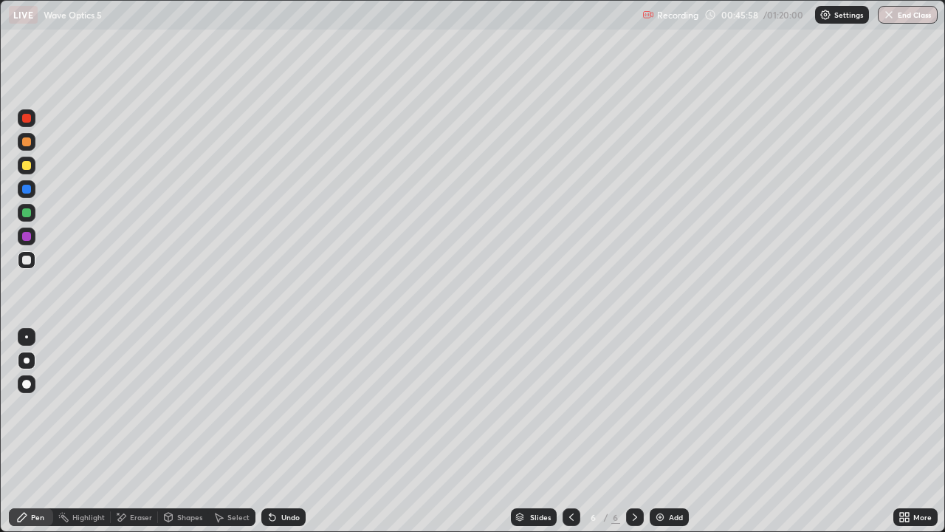
click at [178, 431] on div "Shapes" at bounding box center [189, 516] width 25 height 7
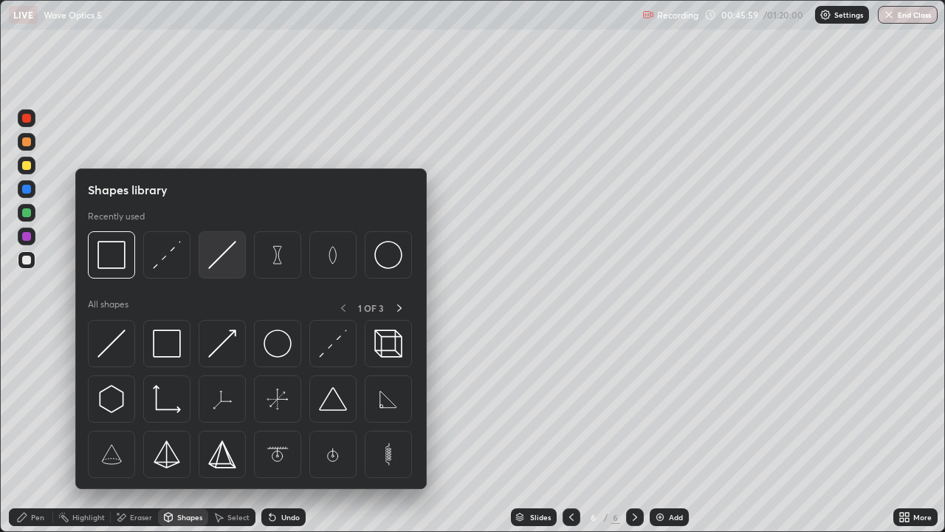
click at [222, 258] on img at bounding box center [222, 255] width 28 height 28
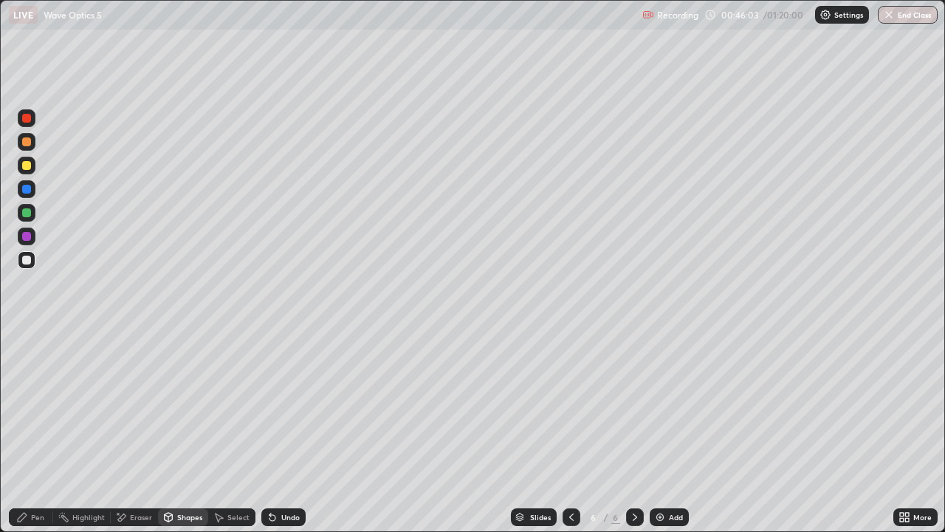
click at [33, 431] on div "Pen" at bounding box center [37, 516] width 13 height 7
click at [168, 431] on icon at bounding box center [169, 516] width 8 height 9
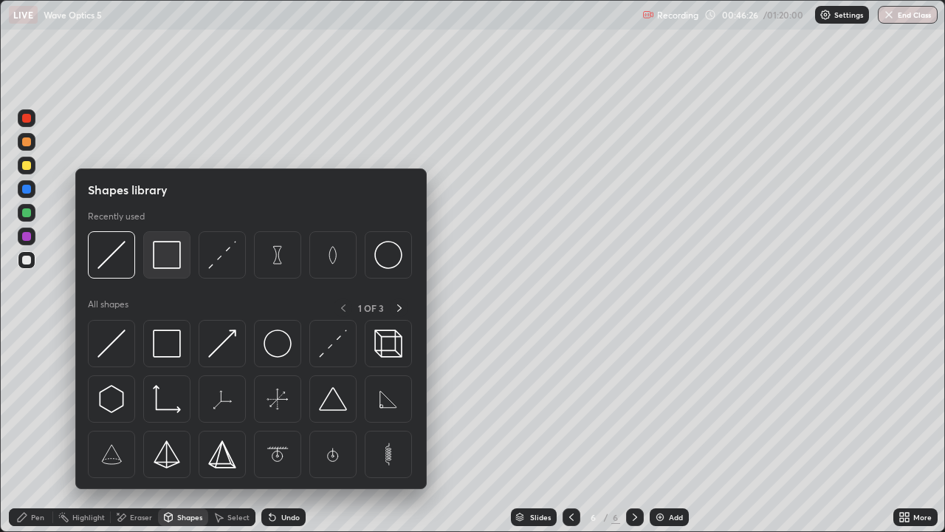
click at [162, 261] on img at bounding box center [167, 255] width 28 height 28
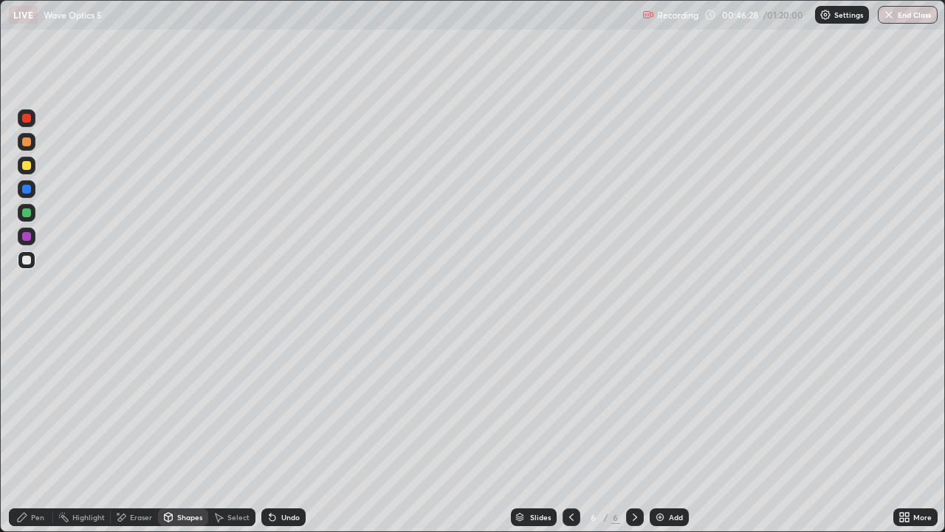
click at [22, 431] on icon at bounding box center [22, 516] width 9 height 9
click at [187, 431] on div "Shapes" at bounding box center [189, 516] width 25 height 7
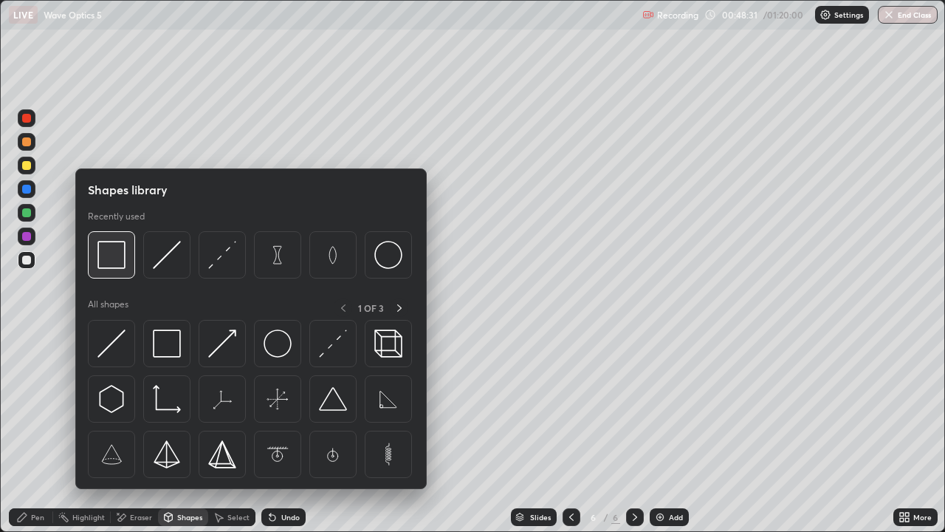
click at [114, 252] on img at bounding box center [111, 255] width 28 height 28
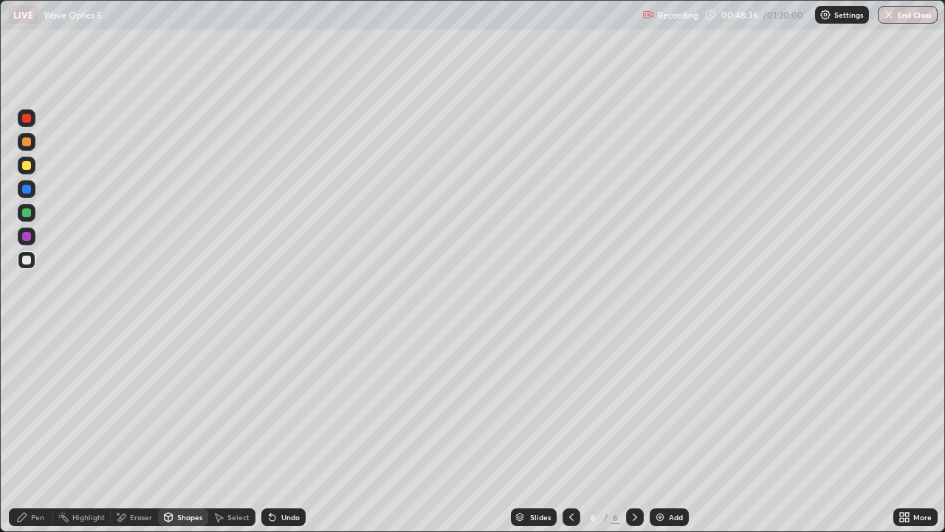
click at [38, 431] on div "Pen" at bounding box center [37, 516] width 13 height 7
click at [190, 431] on div "Shapes" at bounding box center [189, 516] width 25 height 7
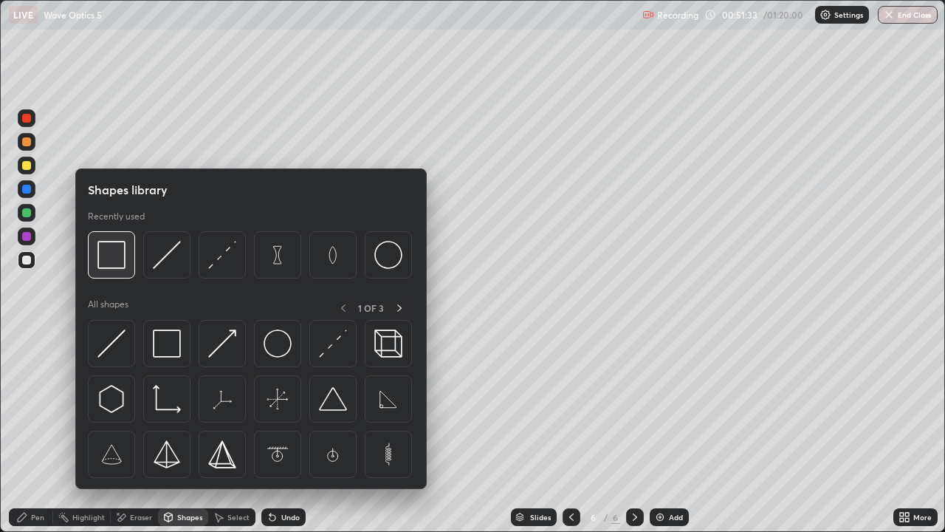
click at [110, 255] on img at bounding box center [111, 255] width 28 height 28
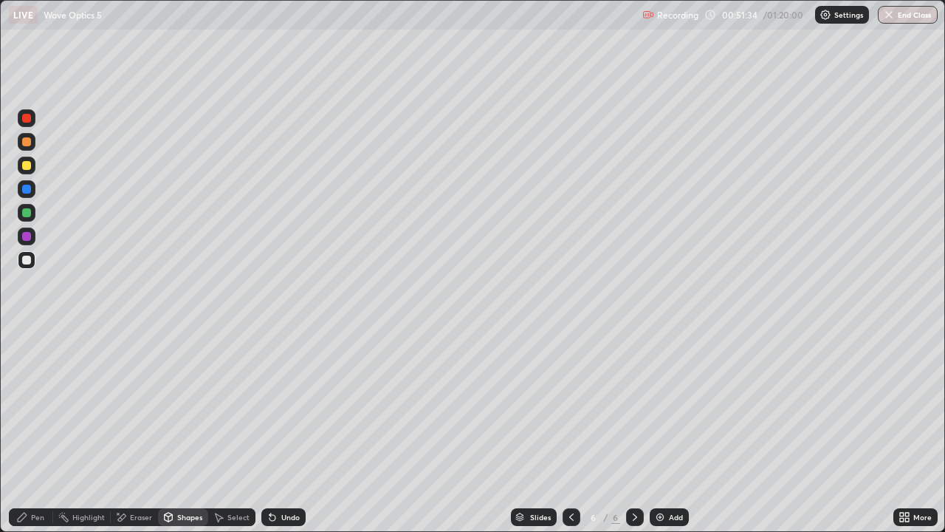
click at [25, 166] on div at bounding box center [26, 165] width 9 height 9
click at [41, 431] on div "Pen" at bounding box center [37, 516] width 13 height 7
click at [28, 267] on div at bounding box center [27, 260] width 18 height 18
click at [183, 431] on div "Shapes" at bounding box center [189, 516] width 25 height 7
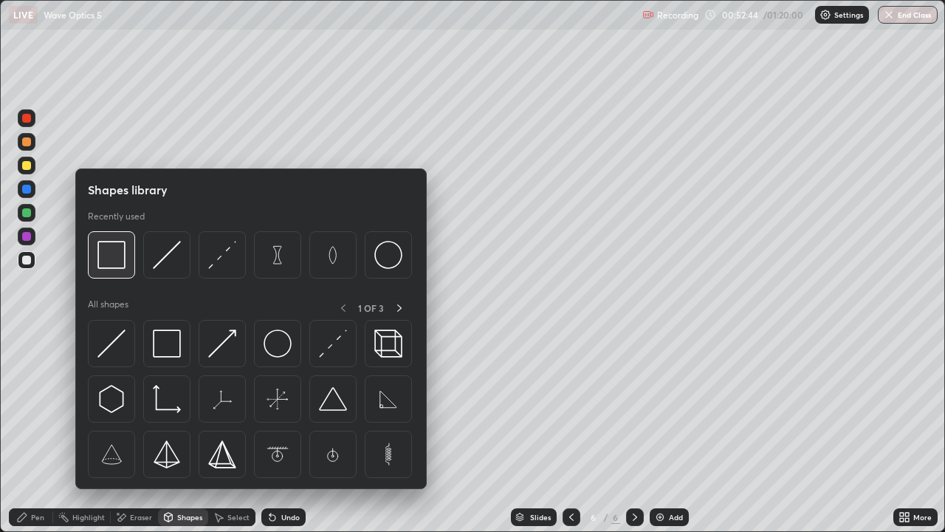
click at [115, 261] on img at bounding box center [111, 255] width 28 height 28
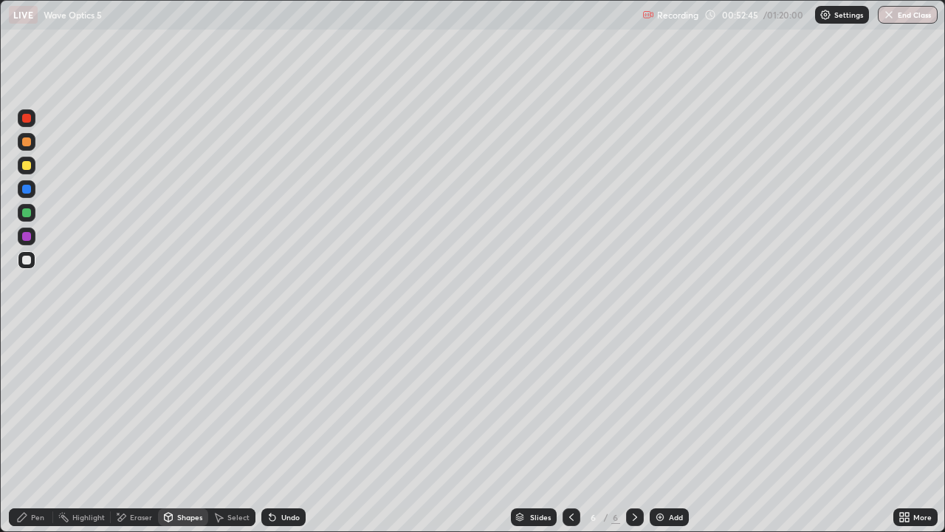
click at [22, 213] on div at bounding box center [26, 212] width 9 height 9
click at [38, 431] on div "Pen" at bounding box center [37, 516] width 13 height 7
click at [663, 431] on img at bounding box center [660, 517] width 12 height 12
click at [27, 260] on div at bounding box center [26, 259] width 9 height 9
click at [191, 431] on div "Shapes" at bounding box center [183, 517] width 50 height 18
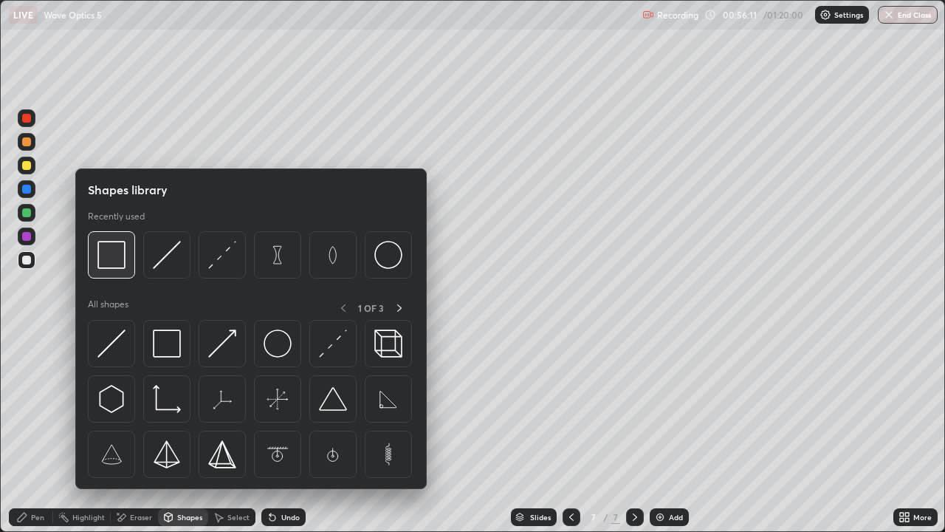
click at [120, 253] on img at bounding box center [111, 255] width 28 height 28
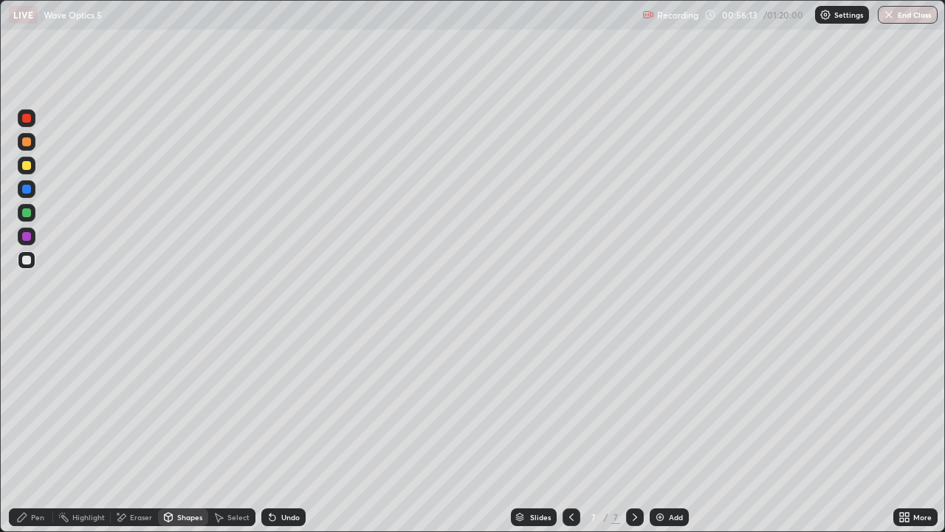
click at [33, 431] on div "Pen" at bounding box center [37, 516] width 13 height 7
click at [274, 431] on icon at bounding box center [273, 517] width 12 height 12
click at [278, 431] on div "Undo" at bounding box center [283, 517] width 44 height 18
click at [180, 431] on div "Shapes" at bounding box center [183, 517] width 50 height 18
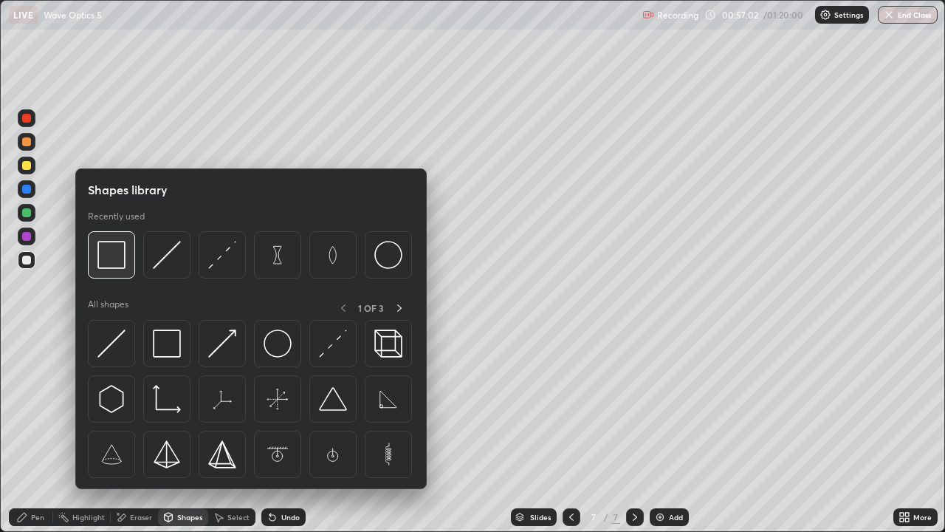
click at [117, 267] on img at bounding box center [111, 255] width 28 height 28
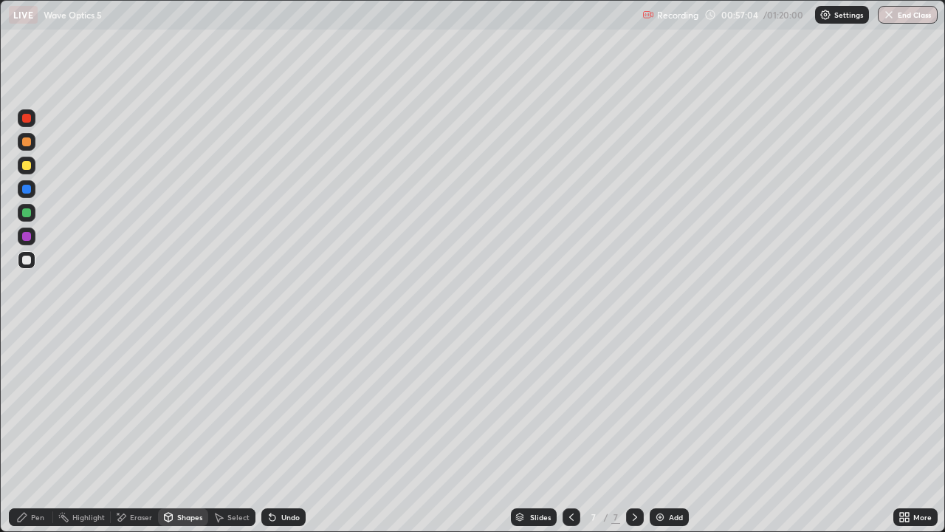
click at [47, 431] on div "Pen" at bounding box center [31, 517] width 44 height 18
click at [183, 431] on div "Shapes" at bounding box center [189, 516] width 25 height 7
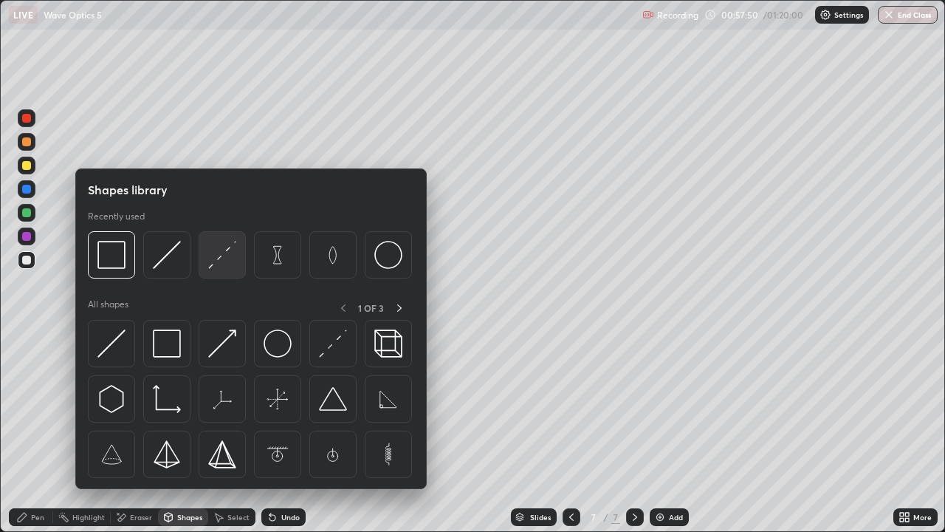
click at [225, 254] on img at bounding box center [222, 255] width 28 height 28
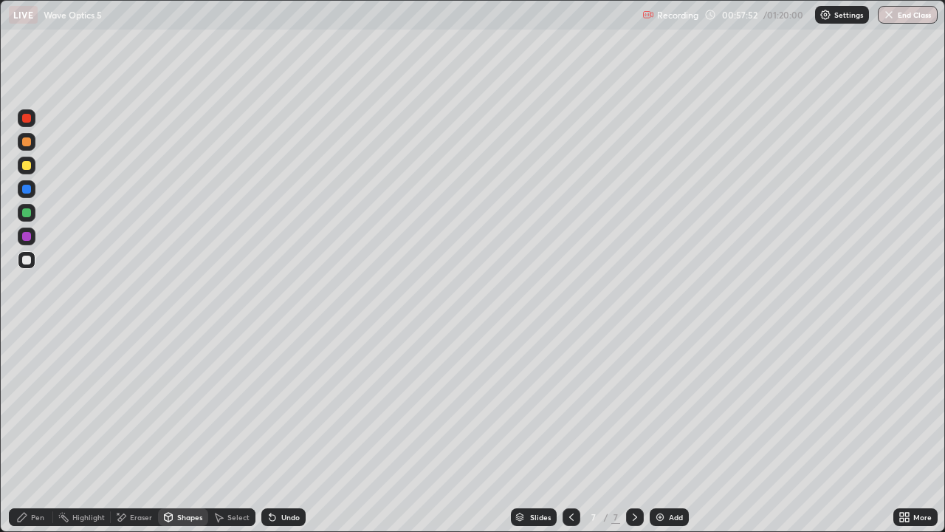
click at [29, 431] on div "Pen" at bounding box center [31, 517] width 44 height 18
click at [189, 431] on div "Shapes" at bounding box center [189, 516] width 25 height 7
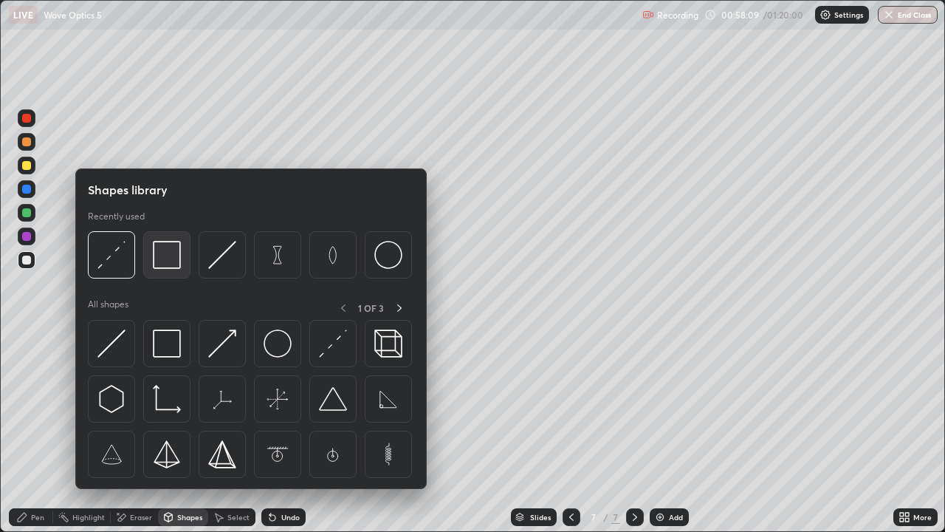
click at [165, 257] on img at bounding box center [167, 255] width 28 height 28
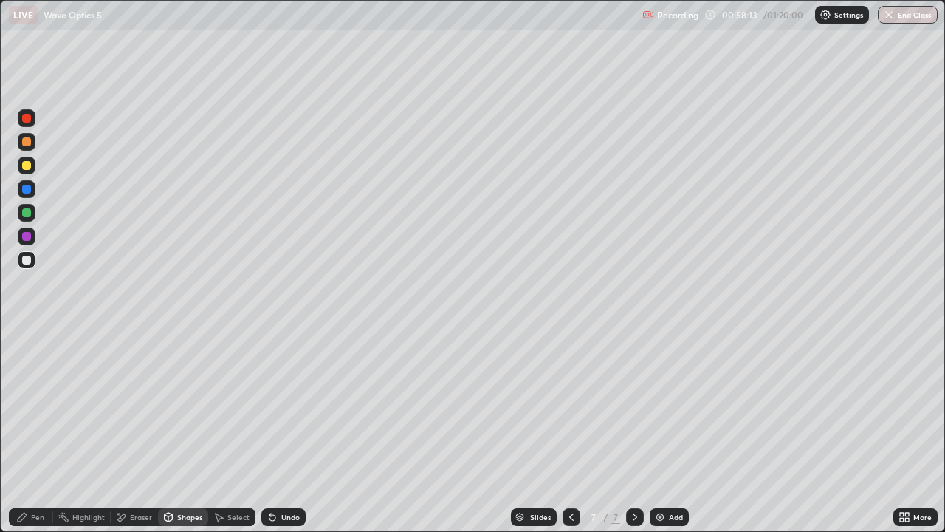
click at [41, 431] on div "Pen" at bounding box center [37, 516] width 13 height 7
click at [289, 431] on div "Undo" at bounding box center [283, 517] width 44 height 18
click at [665, 431] on div "Add" at bounding box center [669, 517] width 39 height 18
click at [187, 431] on div "Shapes" at bounding box center [189, 516] width 25 height 7
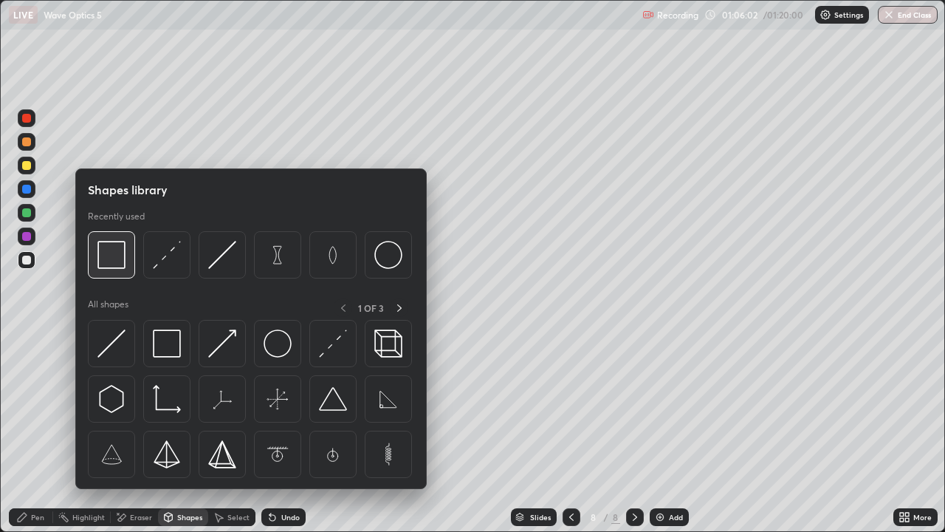
click at [122, 261] on img at bounding box center [111, 255] width 28 height 28
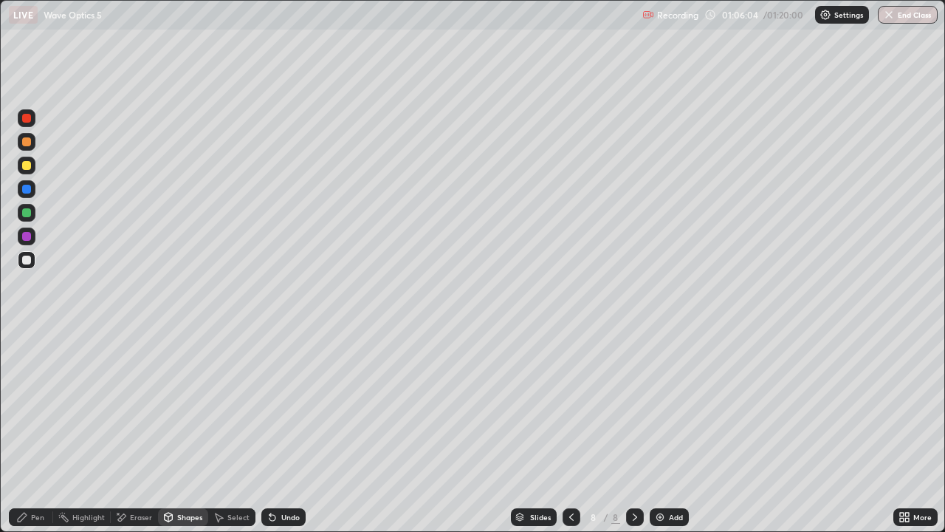
click at [38, 431] on div "Pen" at bounding box center [31, 517] width 44 height 18
click at [282, 431] on div "Undo" at bounding box center [290, 516] width 18 height 7
click at [283, 431] on div "Undo" at bounding box center [283, 517] width 44 height 18
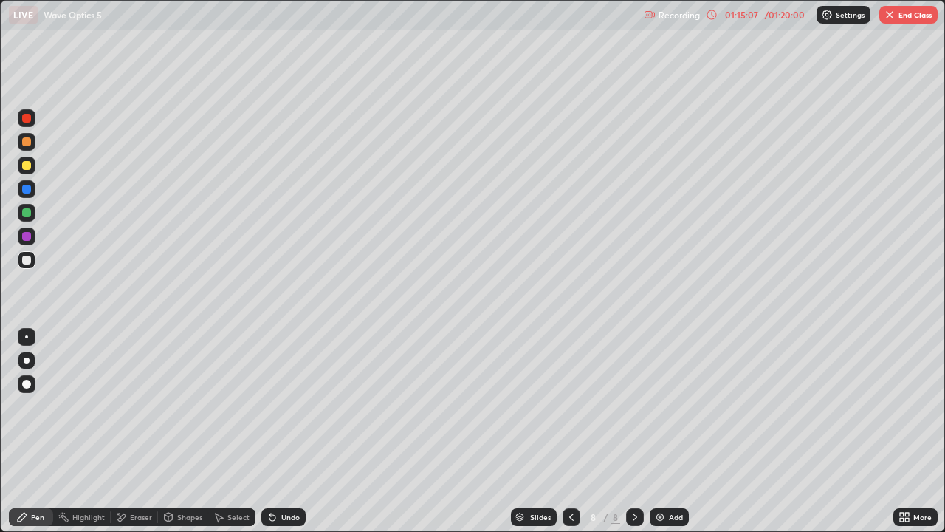
click at [658, 431] on img at bounding box center [660, 517] width 12 height 12
click at [186, 431] on div "Shapes" at bounding box center [189, 516] width 25 height 7
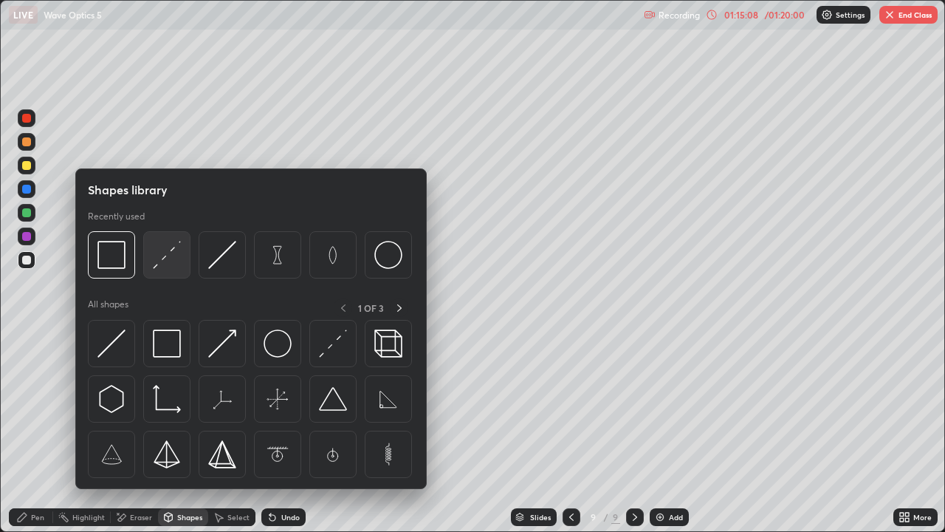
click at [168, 261] on img at bounding box center [167, 255] width 28 height 28
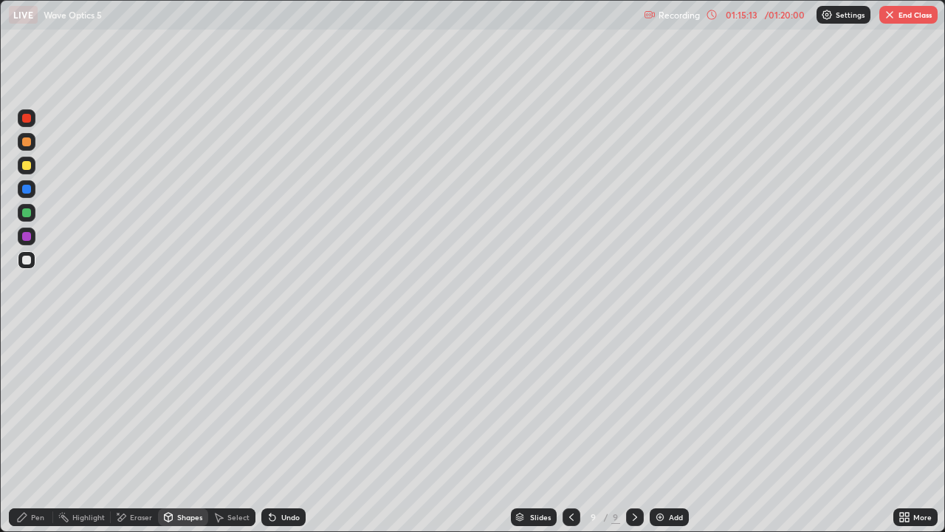
click at [177, 431] on div "Shapes" at bounding box center [189, 516] width 25 height 7
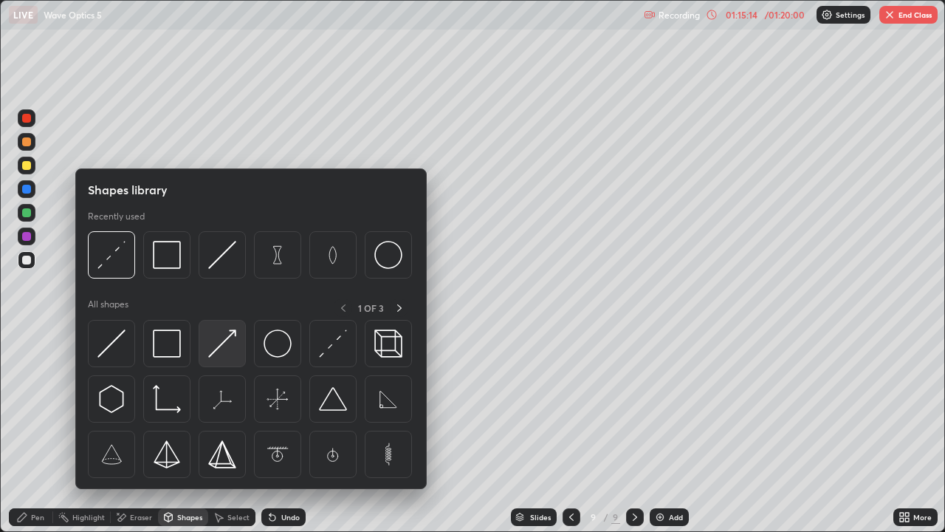
click at [227, 341] on img at bounding box center [222, 343] width 28 height 28
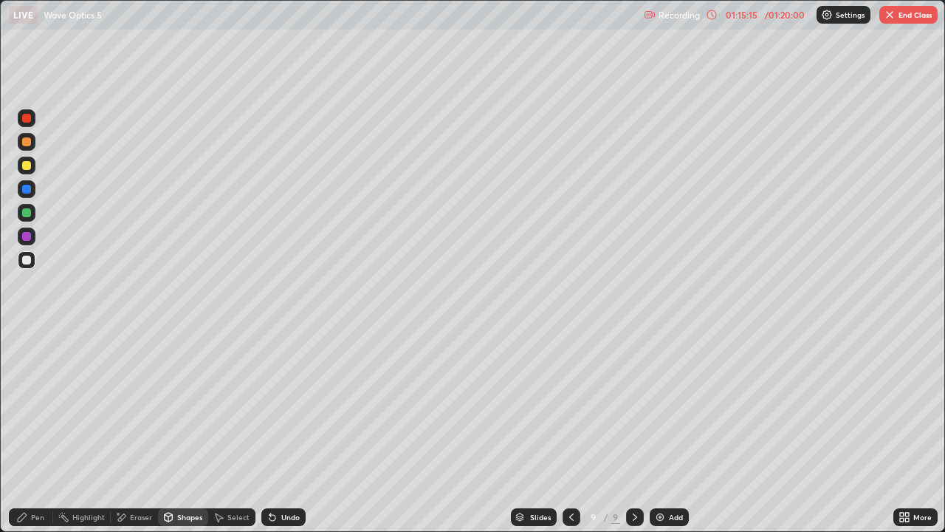
click at [30, 211] on div at bounding box center [26, 212] width 9 height 9
click at [18, 431] on icon at bounding box center [22, 517] width 12 height 12
click at [25, 262] on div at bounding box center [26, 259] width 9 height 9
click at [178, 431] on div "Shapes" at bounding box center [189, 516] width 25 height 7
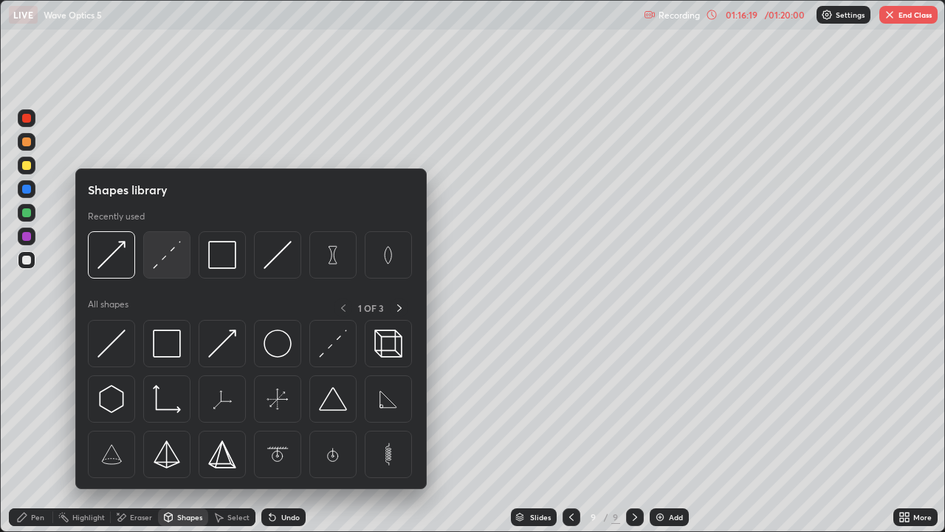
click at [158, 258] on img at bounding box center [167, 255] width 28 height 28
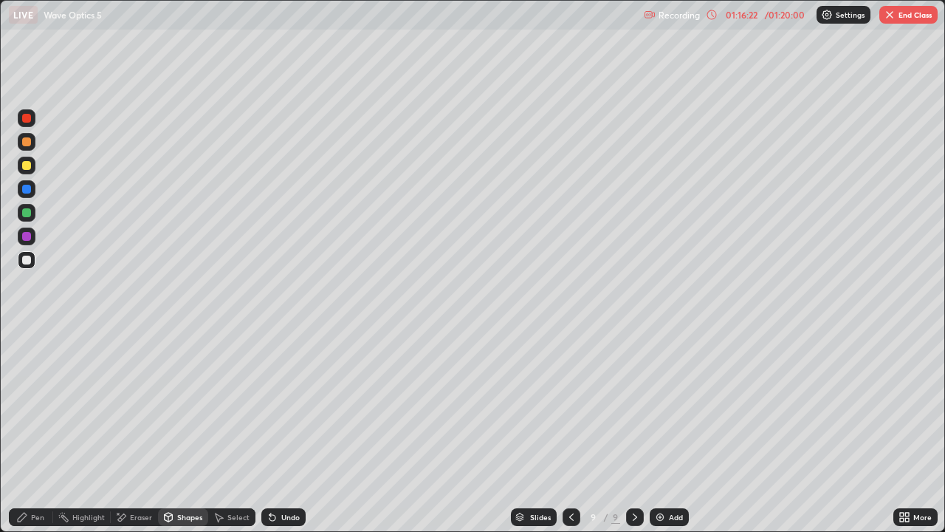
click at [24, 431] on icon at bounding box center [22, 517] width 12 height 12
click at [897, 16] on button "End Class" at bounding box center [908, 15] width 58 height 18
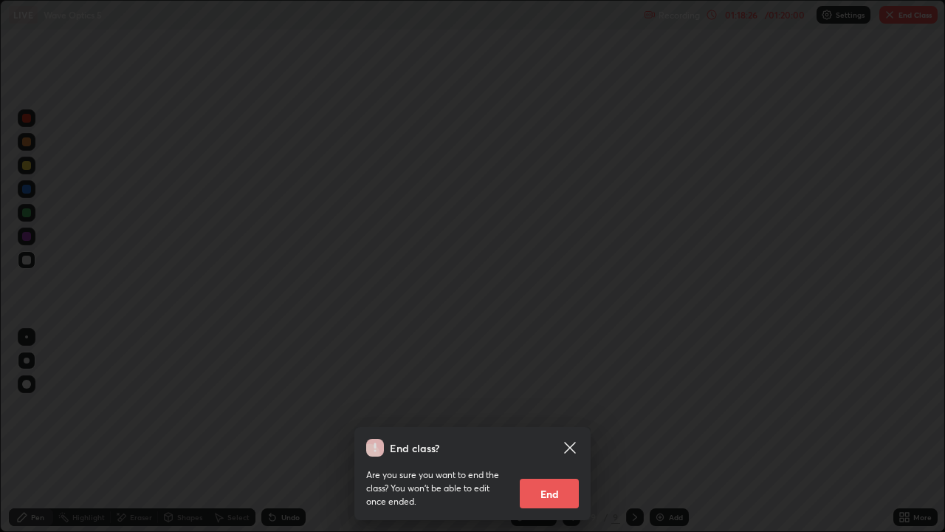
click at [549, 431] on button "End" at bounding box center [549, 493] width 59 height 30
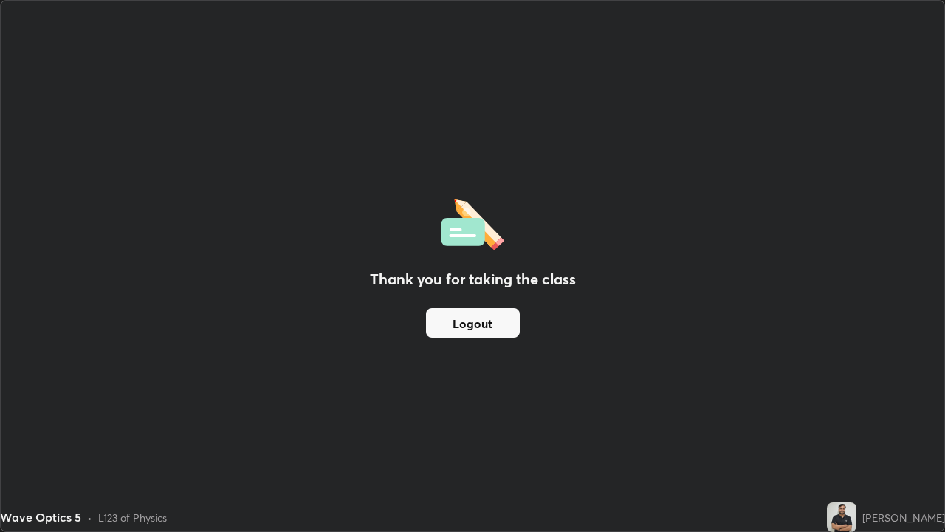
click at [496, 320] on button "Logout" at bounding box center [473, 323] width 94 height 30
